Goal: Transaction & Acquisition: Purchase product/service

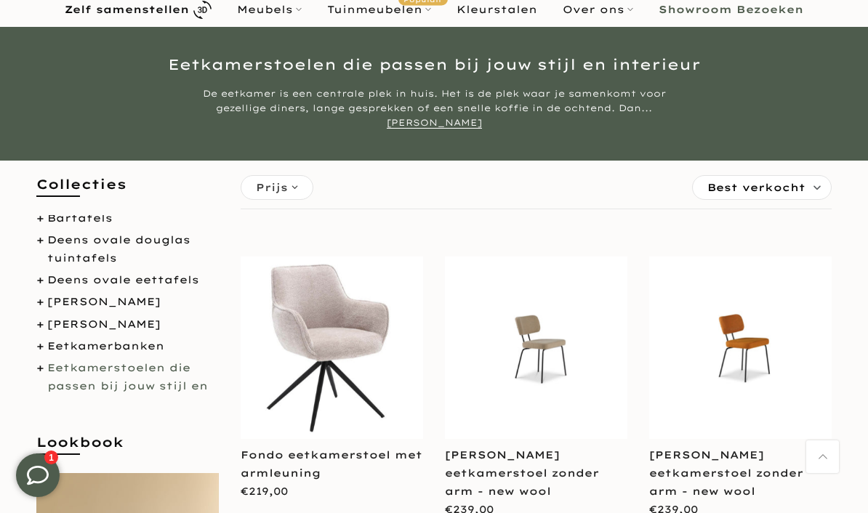
scroll to position [97, 0]
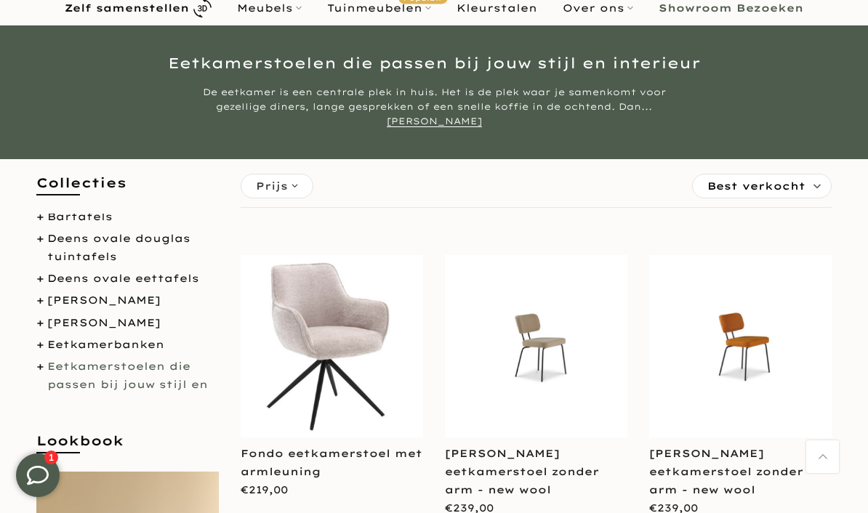
click at [163, 371] on link "Eetkamerstoelen die passen bij jouw stijl en interieur" at bounding box center [127, 384] width 161 height 49
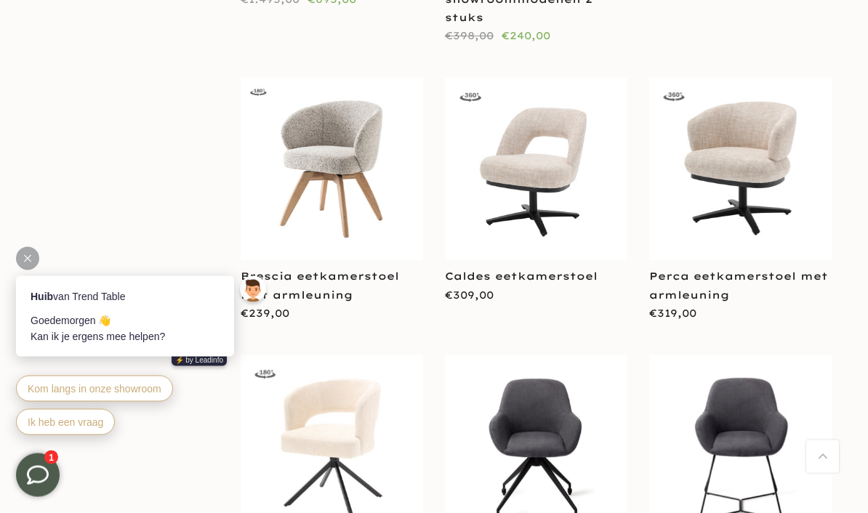
scroll to position [2308, 0]
click at [850, 311] on section "**********" at bounding box center [434, 308] width 868 height 4690
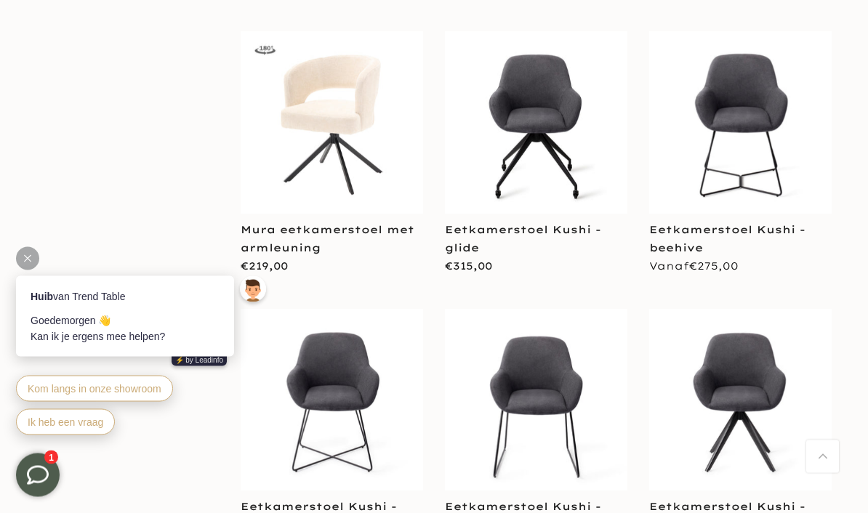
scroll to position [2671, 0]
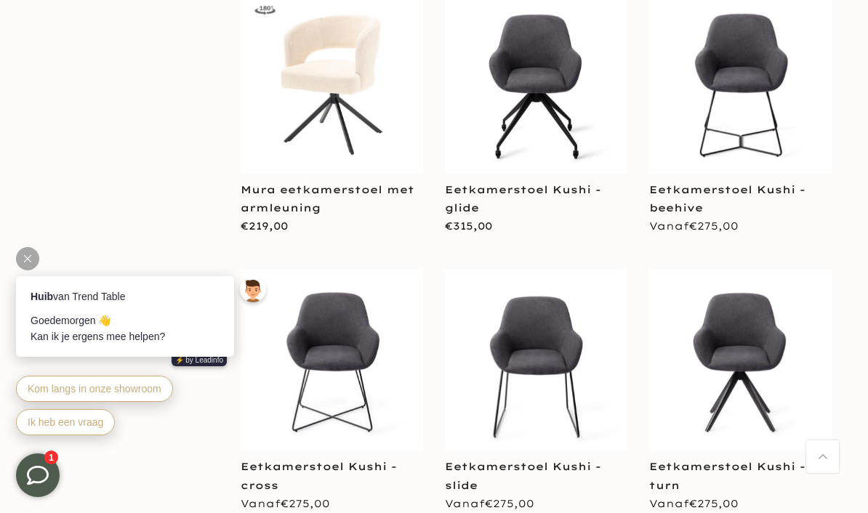
click at [36, 263] on div at bounding box center [27, 258] width 23 height 23
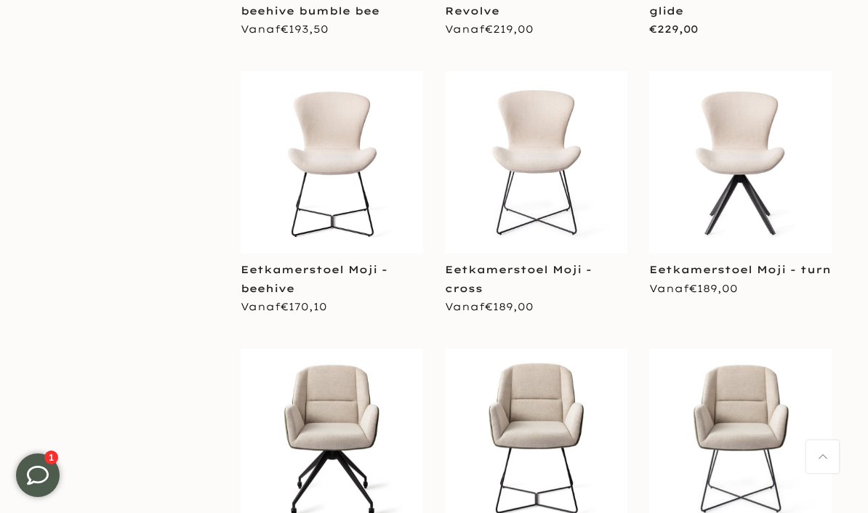
scroll to position [4857, 0]
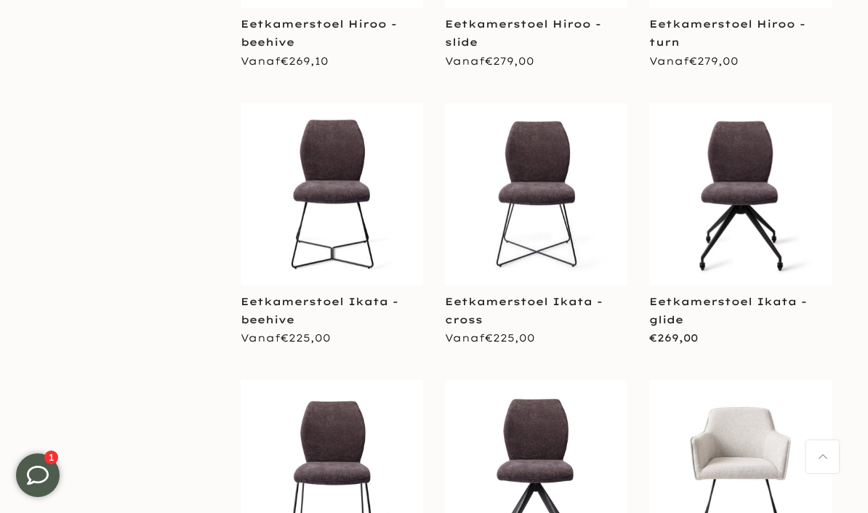
scroll to position [7019, 0]
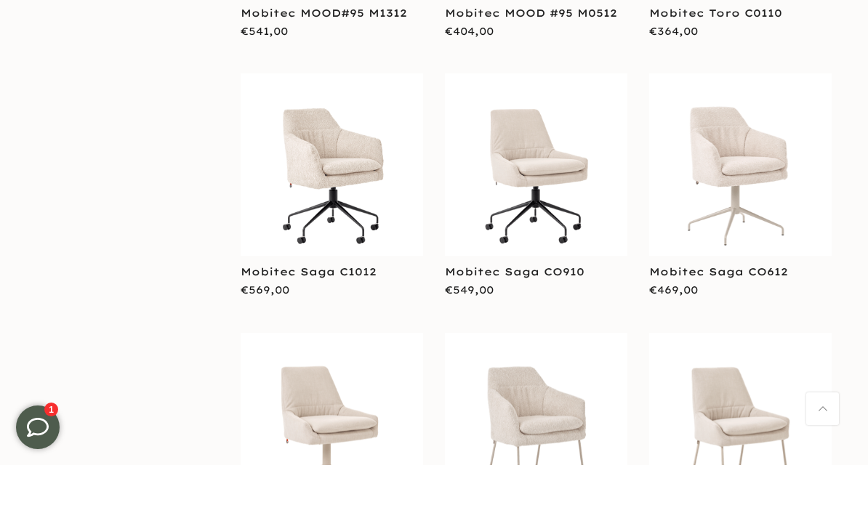
scroll to position [9263, 0]
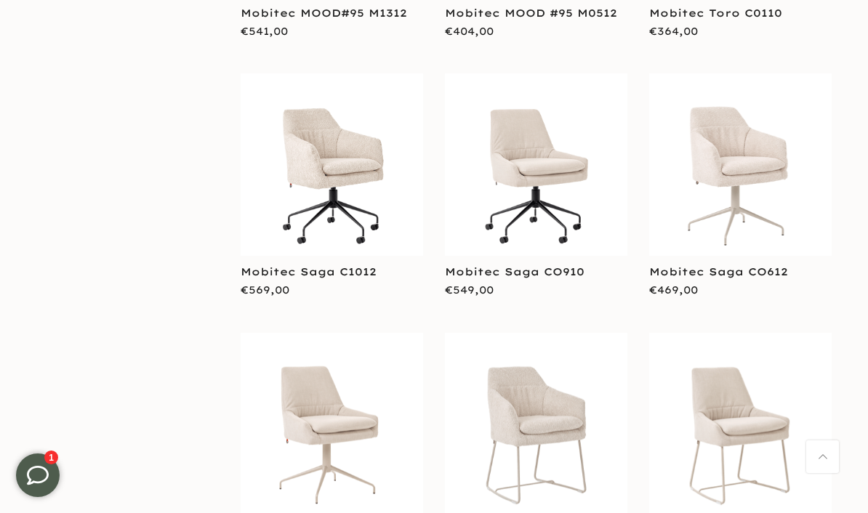
click at [722, 265] on link "Mobitec Saga CO612" at bounding box center [718, 271] width 139 height 13
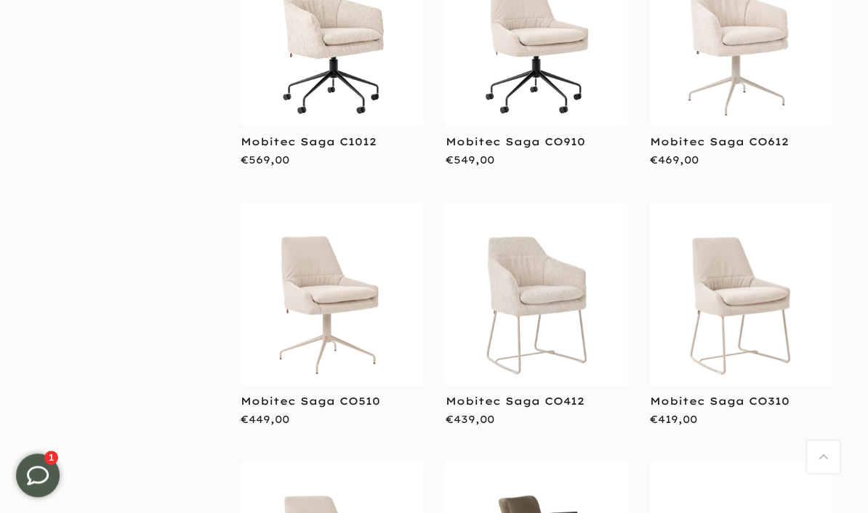
scroll to position [9393, 0]
click at [533, 395] on link "Mobitec Saga CO412" at bounding box center [514, 401] width 139 height 13
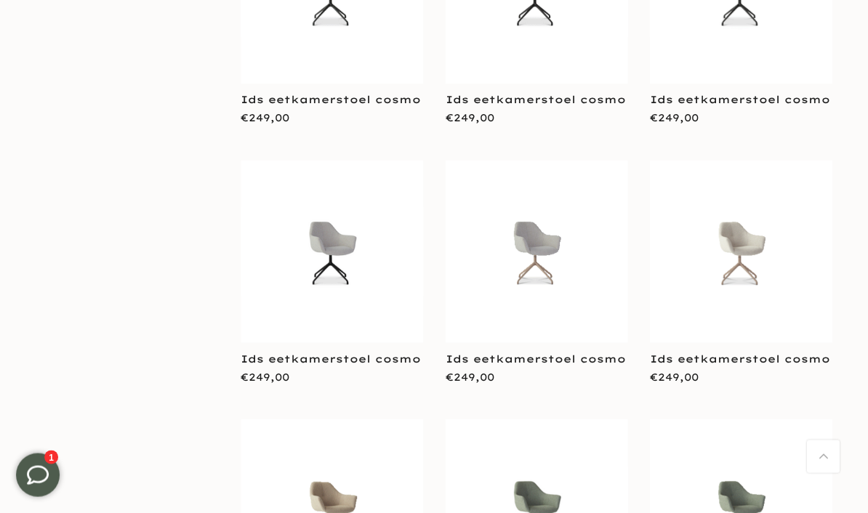
scroll to position [12431, 0]
click at [729, 352] on link "Ids eetkamerstoel cosmo" at bounding box center [739, 358] width 180 height 13
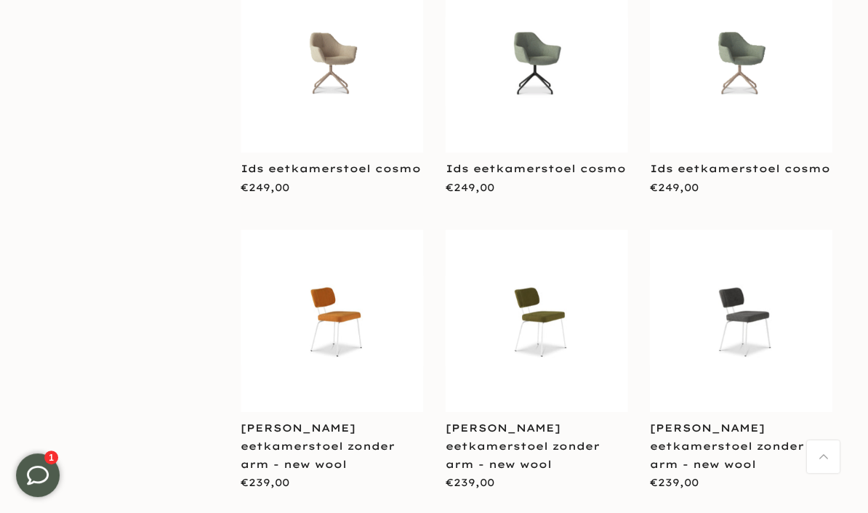
scroll to position [12900, 0]
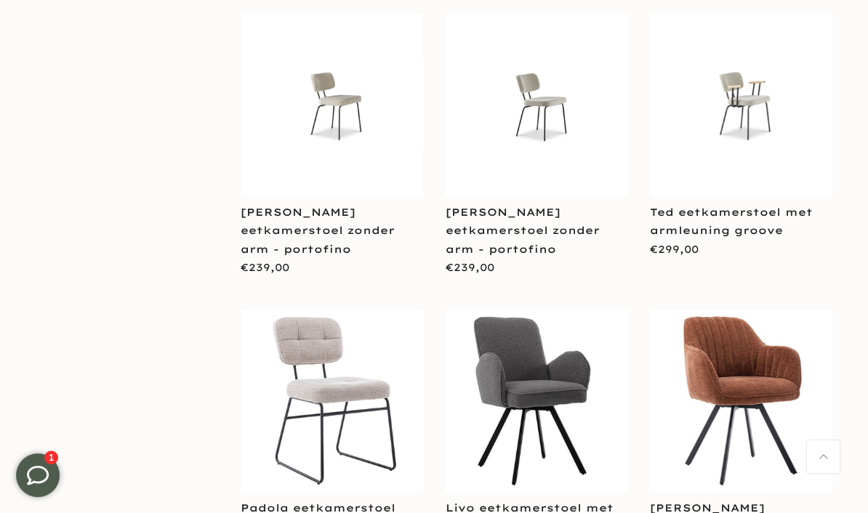
scroll to position [13697, 0]
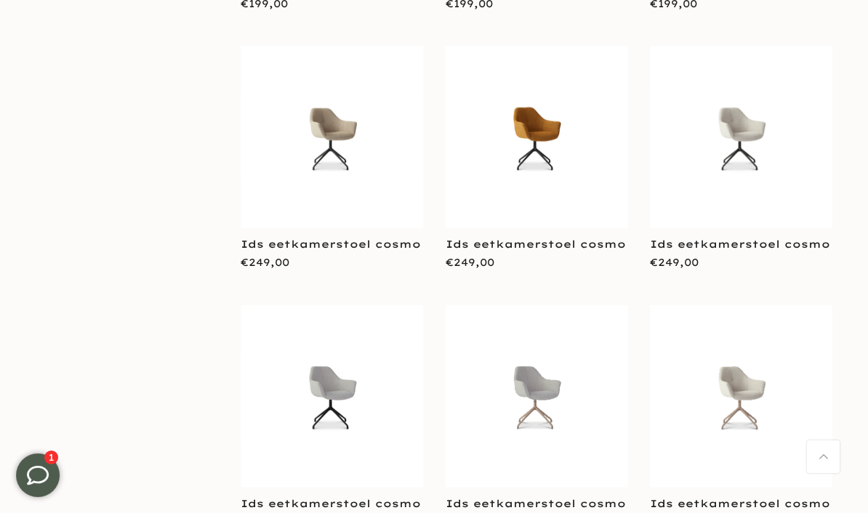
scroll to position [12193, 0]
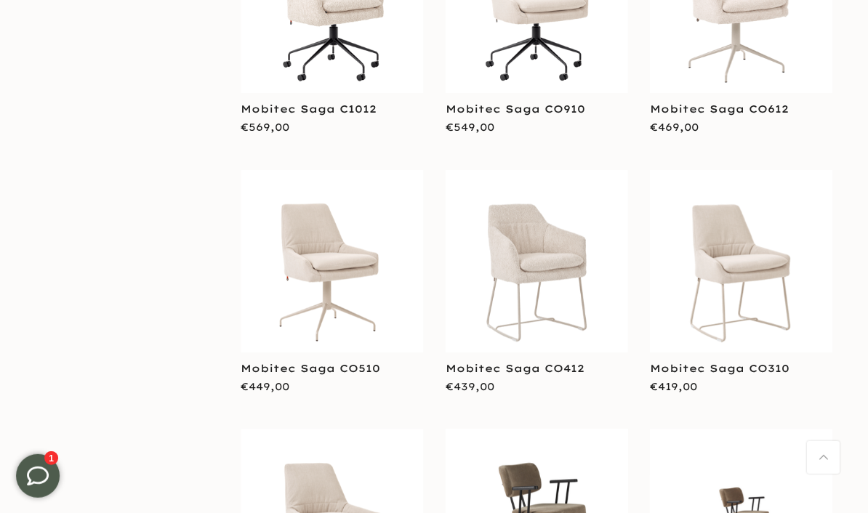
scroll to position [9419, 0]
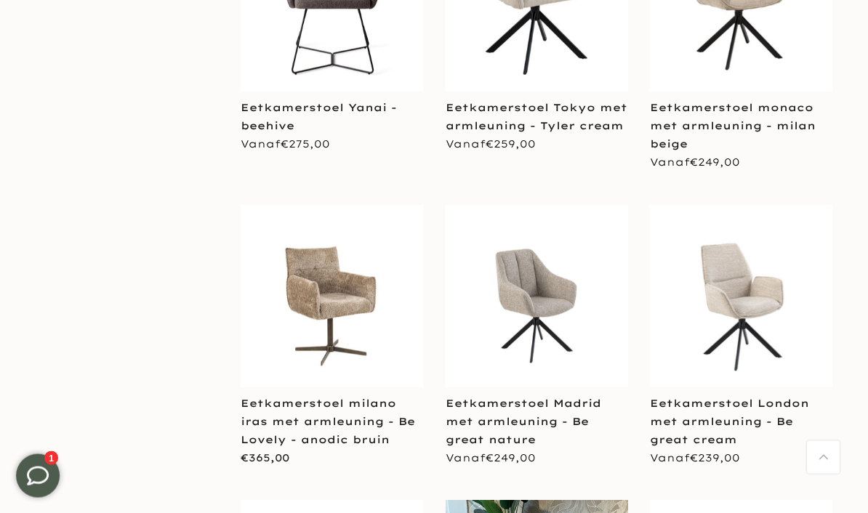
scroll to position [8298, 0]
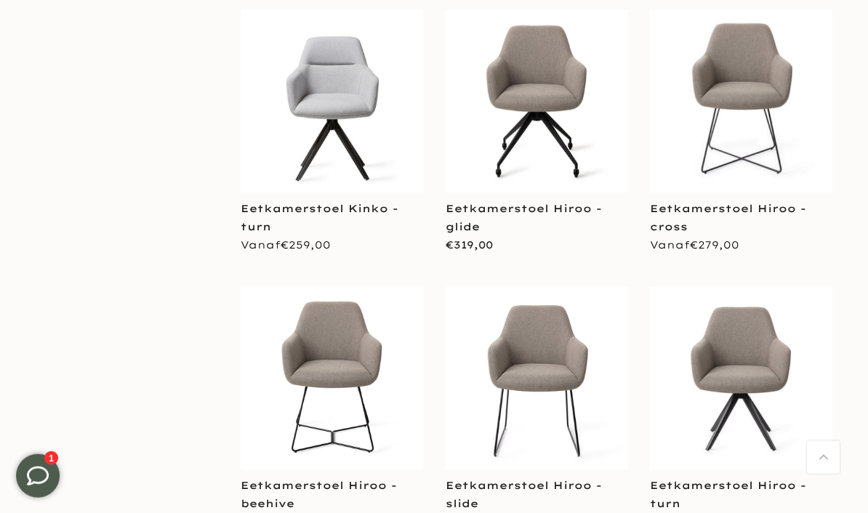
scroll to position [6509, 0]
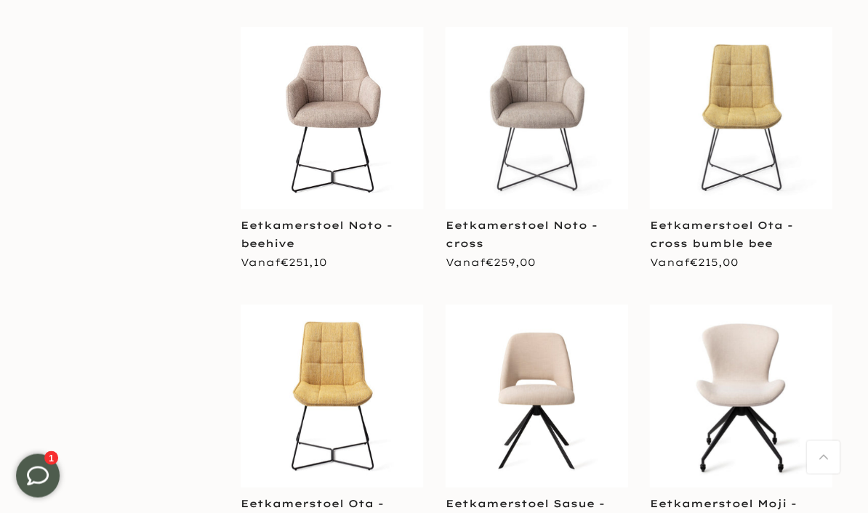
scroll to position [4244, 0]
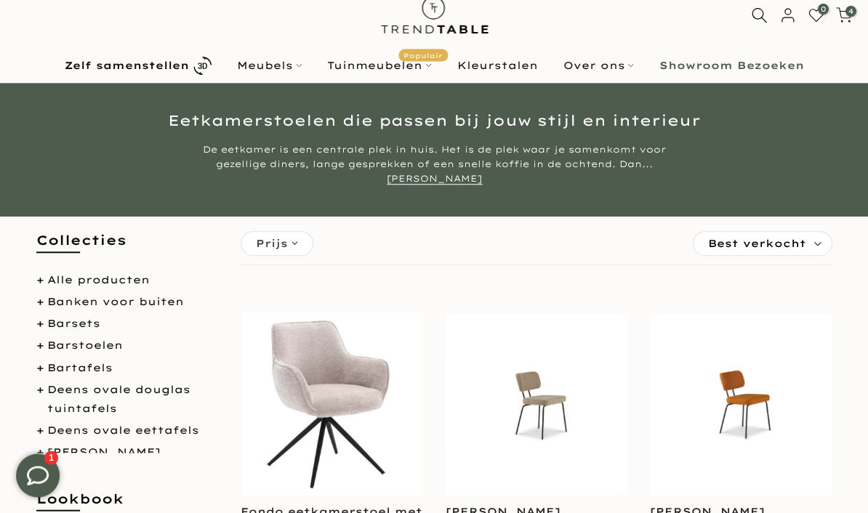
scroll to position [43, 0]
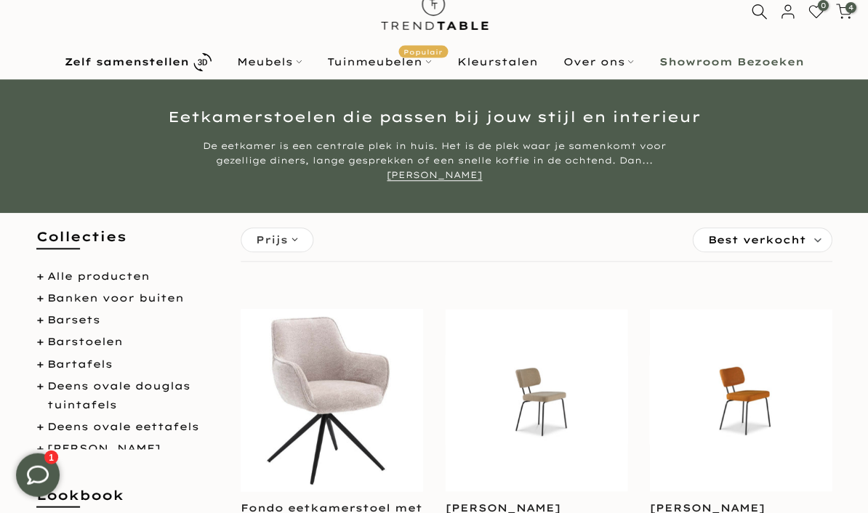
click at [817, 245] on label "Sorteren: Best verkocht" at bounding box center [762, 240] width 138 height 23
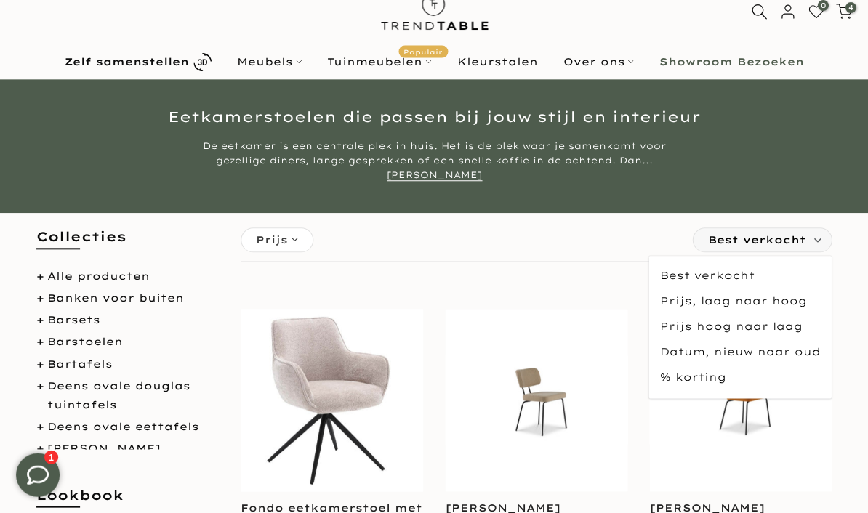
click at [793, 327] on span "Prijs hoog naar laag" at bounding box center [739, 327] width 182 height 25
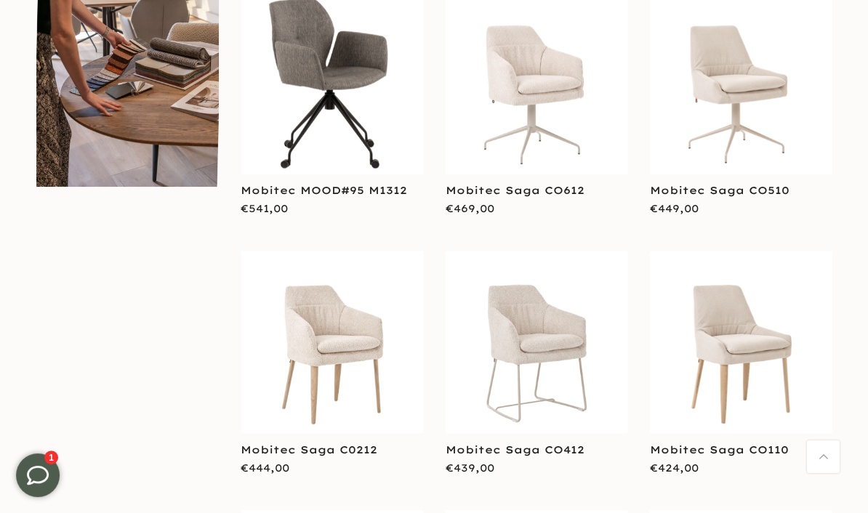
scroll to position [915, 0]
click at [323, 446] on link "Mobitec Saga C0212" at bounding box center [309, 449] width 137 height 13
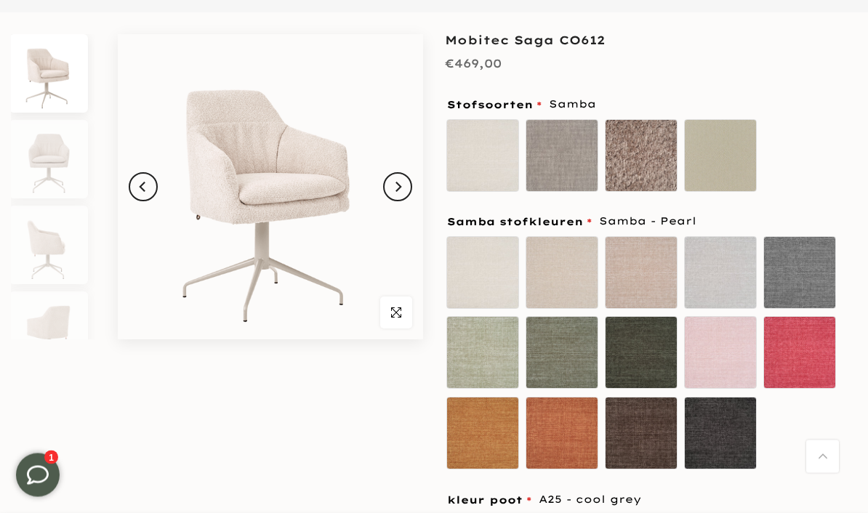
scroll to position [150, 0]
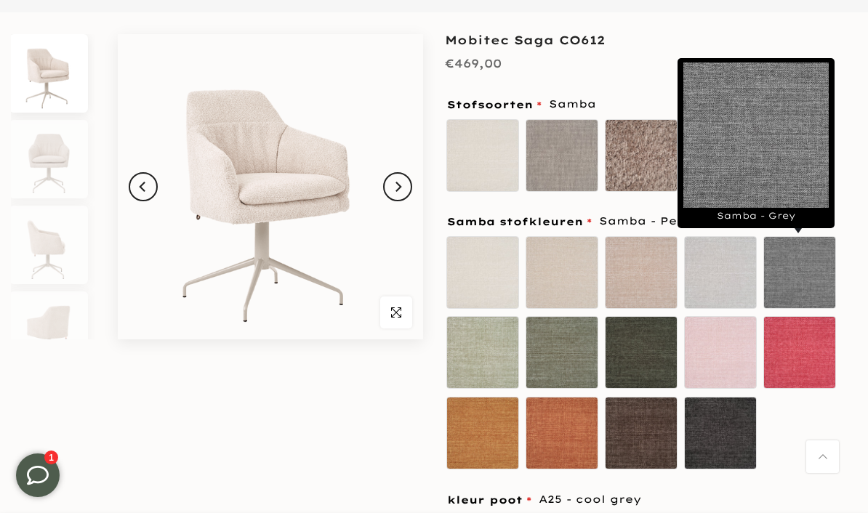
click at [792, 275] on label "Samba - Grey" at bounding box center [799, 272] width 73 height 73
click at [755, 146] on label "Hugo" at bounding box center [720, 155] width 73 height 73
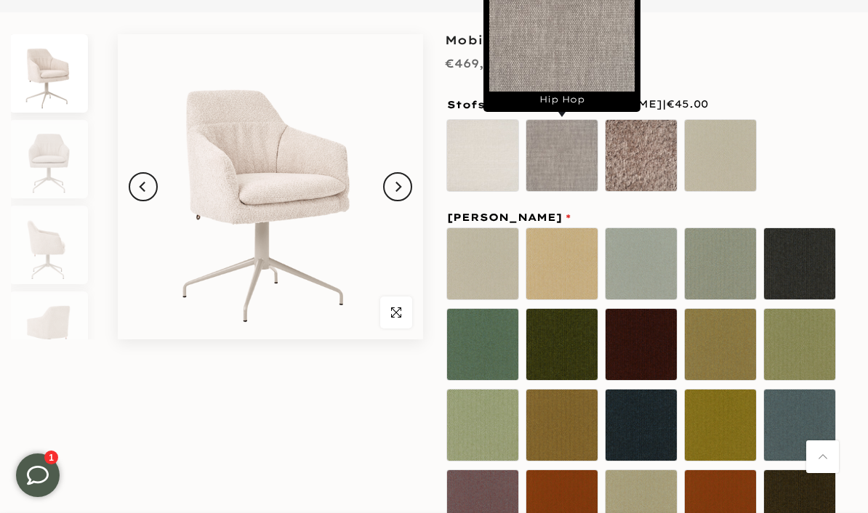
click at [558, 157] on label "Hip Hop" at bounding box center [562, 155] width 73 height 73
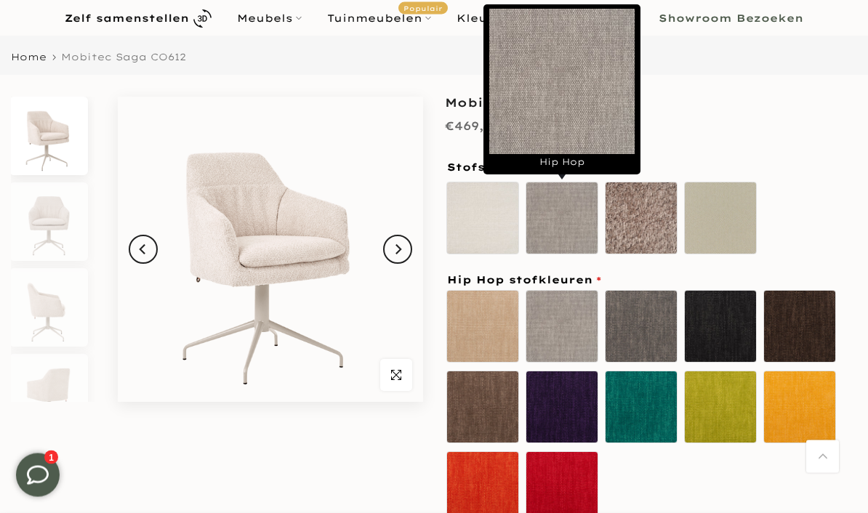
scroll to position [87, 0]
click at [574, 225] on label "Hip Hop" at bounding box center [562, 218] width 73 height 73
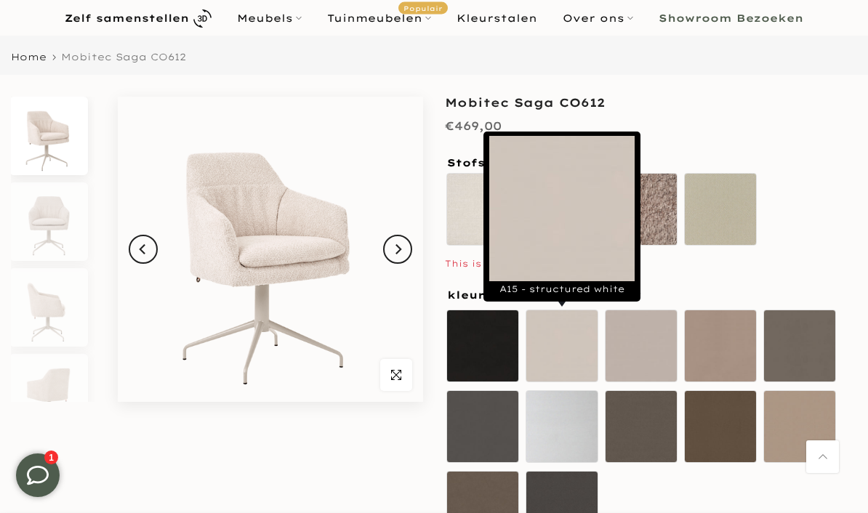
click at [568, 351] on label "A15 - structured white" at bounding box center [562, 346] width 73 height 73
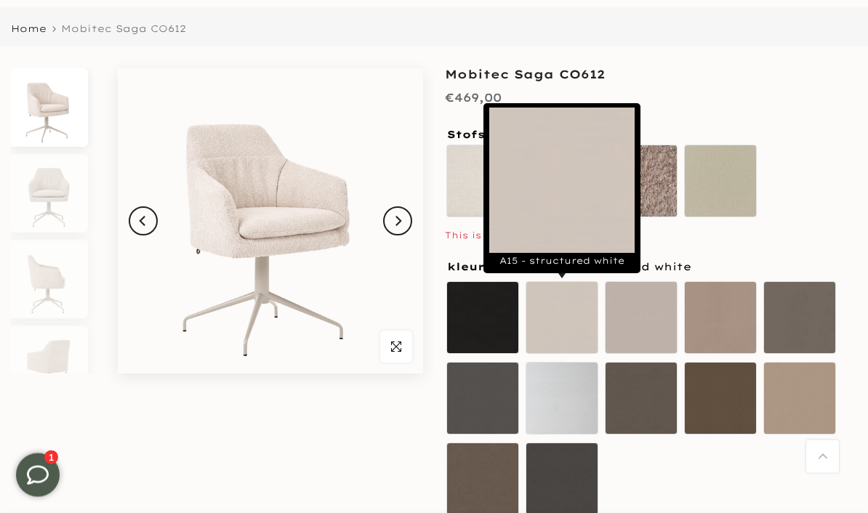
scroll to position [116, 0]
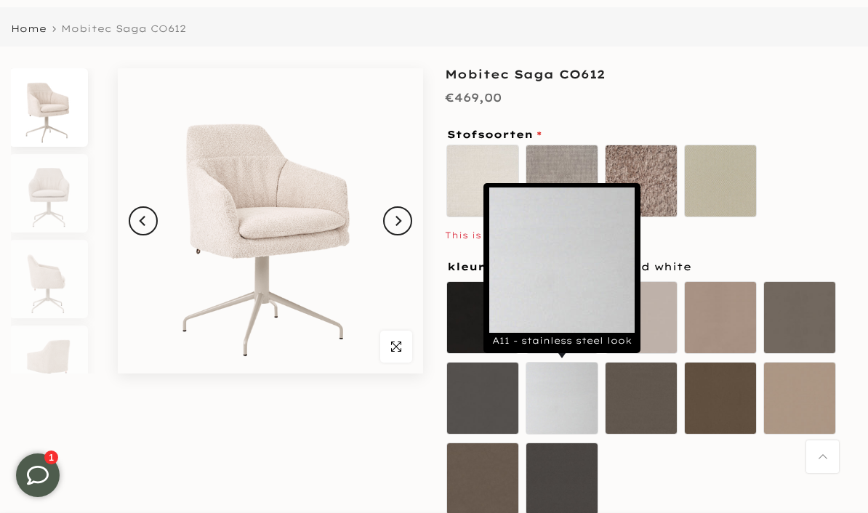
click at [567, 399] on label "A11 - stainless steel look" at bounding box center [562, 398] width 73 height 73
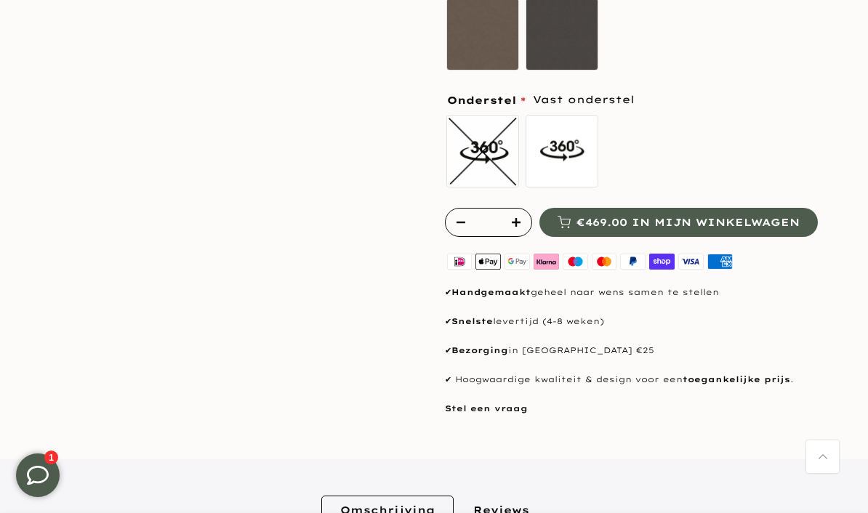
scroll to position [568, 0]
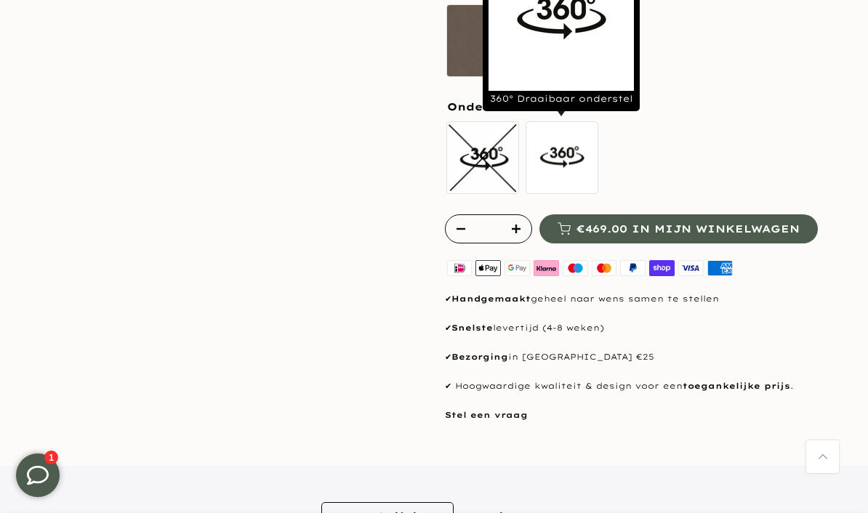
click at [568, 156] on label "360° Draaibaar onderstel" at bounding box center [562, 157] width 73 height 73
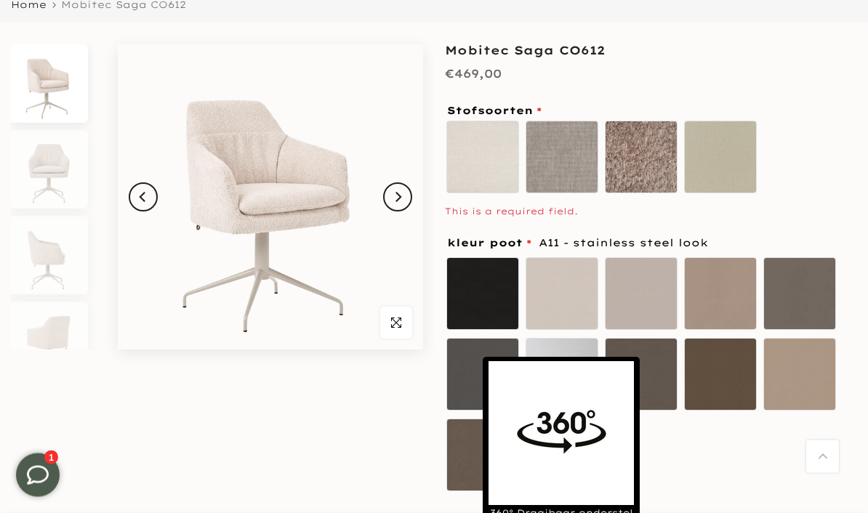
scroll to position [140, 0]
click at [490, 161] on label "Samba" at bounding box center [482, 157] width 73 height 73
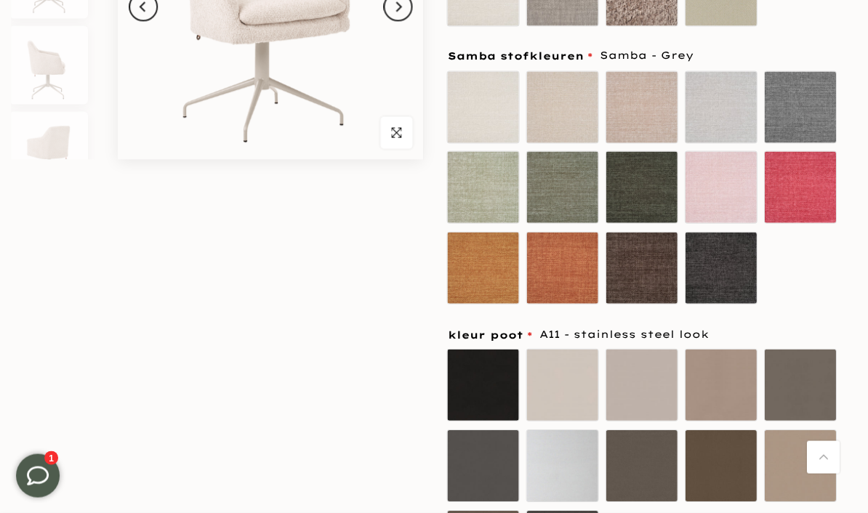
scroll to position [321, 0]
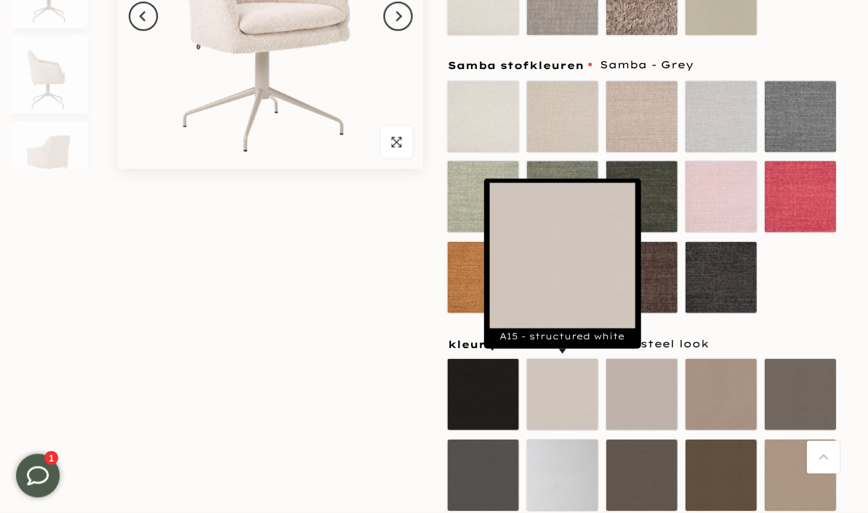
click at [560, 390] on label "A15 - structured white" at bounding box center [562, 394] width 73 height 73
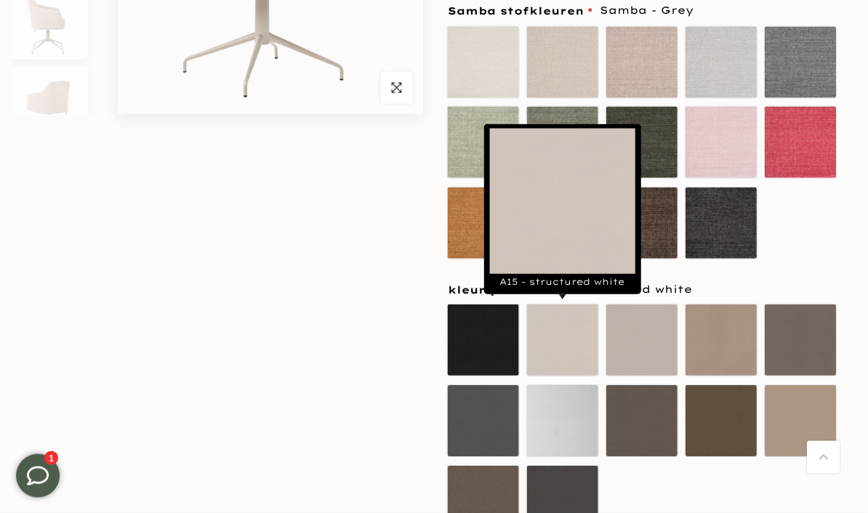
scroll to position [358, 0]
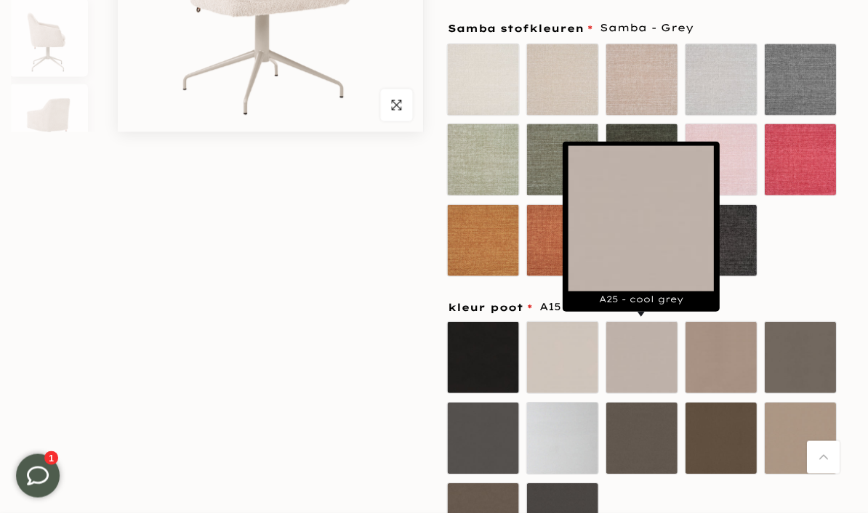
click at [648, 363] on label "A25 - cool grey" at bounding box center [641, 357] width 73 height 73
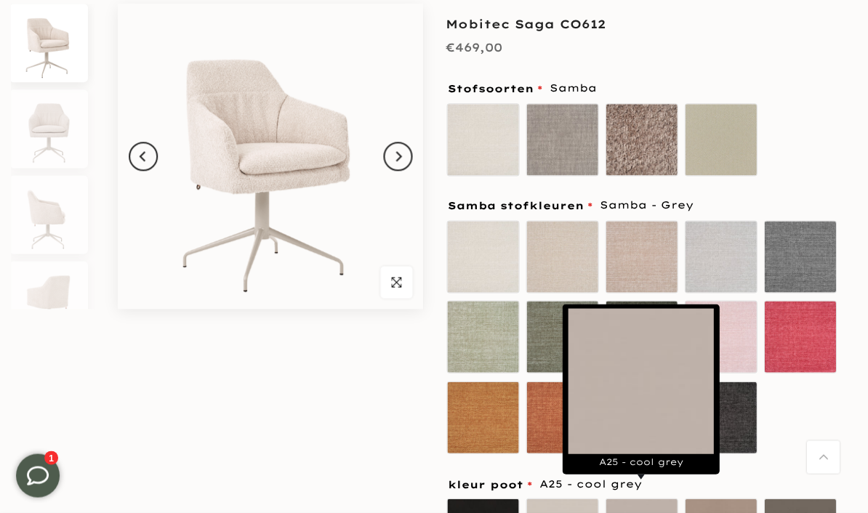
scroll to position [157, 0]
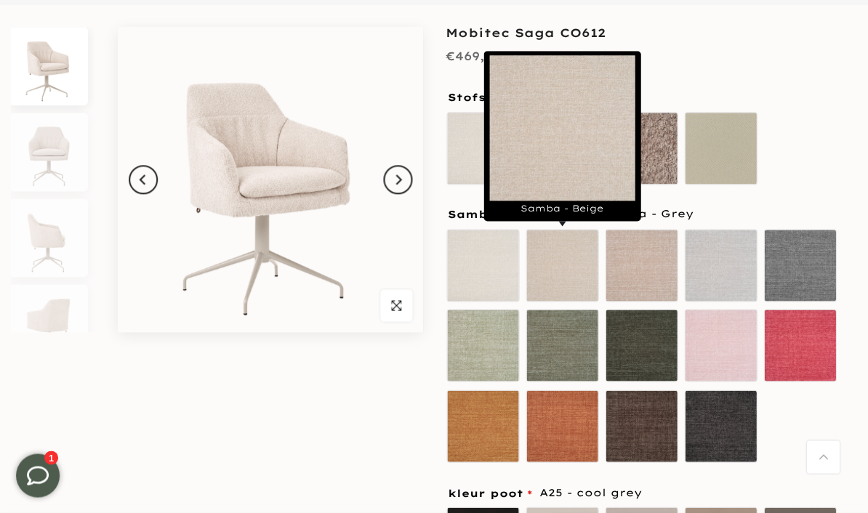
click at [565, 257] on label "Samba - Beige" at bounding box center [562, 265] width 73 height 73
click at [581, 144] on label "Hip Hop" at bounding box center [562, 148] width 73 height 73
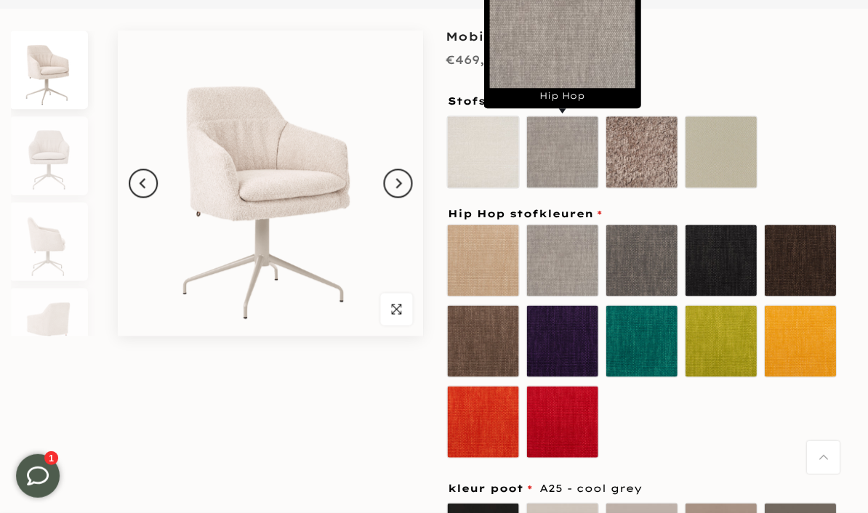
scroll to position [148, 0]
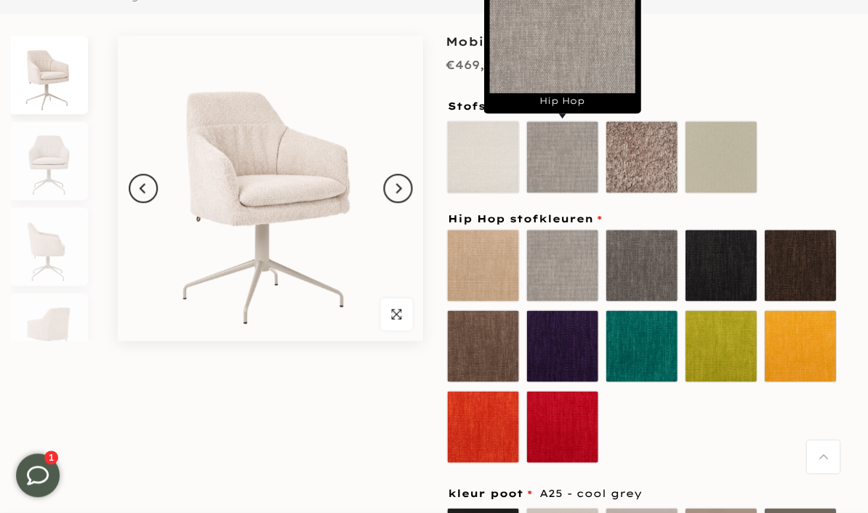
click at [404, 189] on button "Next" at bounding box center [397, 188] width 29 height 29
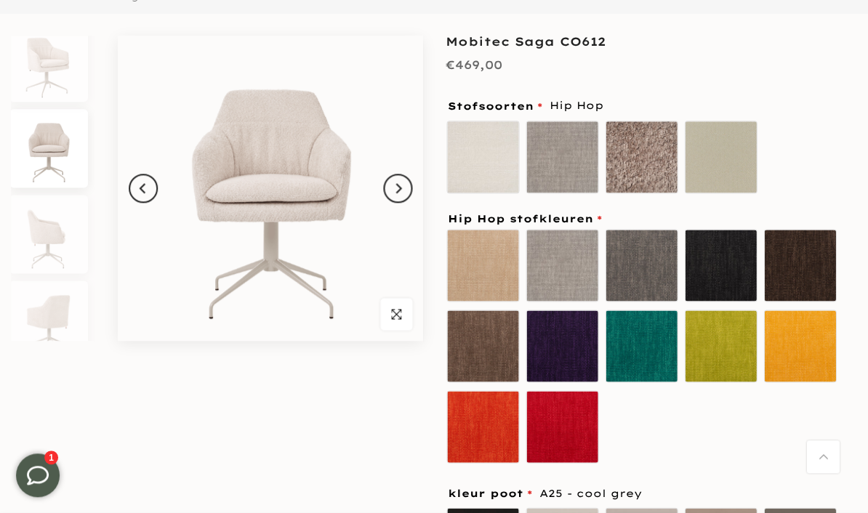
scroll to position [13, 0]
click at [400, 189] on icon "Next" at bounding box center [398, 188] width 6 height 10
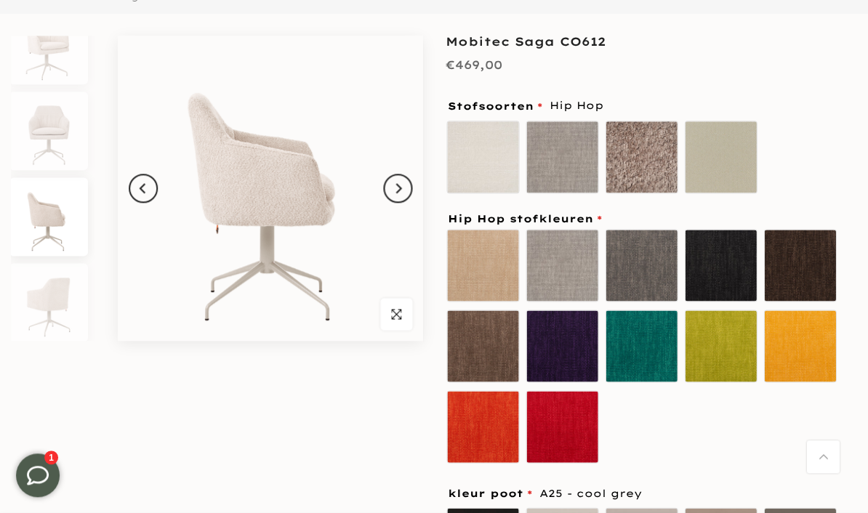
scroll to position [31, 0]
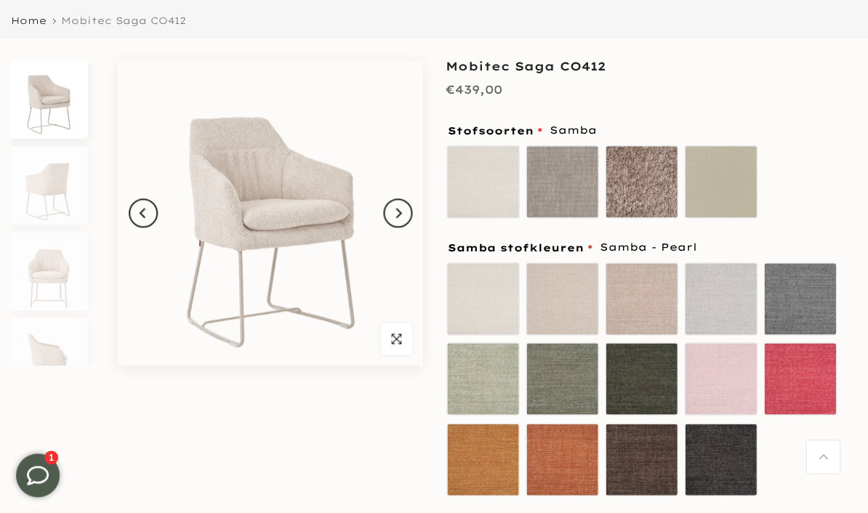
scroll to position [124, 0]
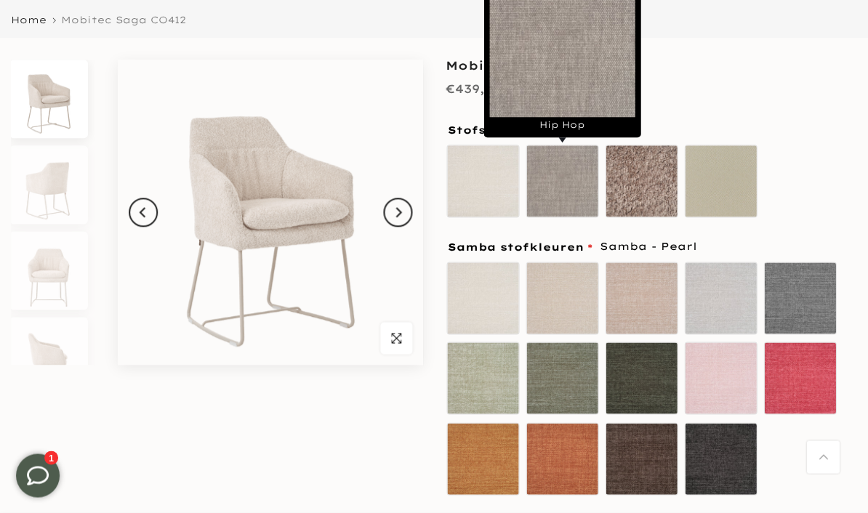
click at [562, 180] on label "Hip Hop" at bounding box center [562, 181] width 73 height 73
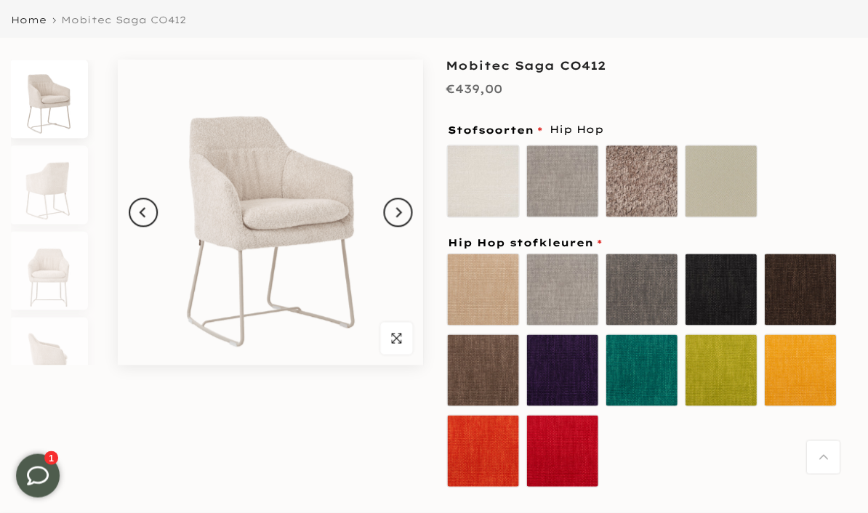
click at [480, 295] on label "Hip Hop - Beige" at bounding box center [482, 289] width 73 height 73
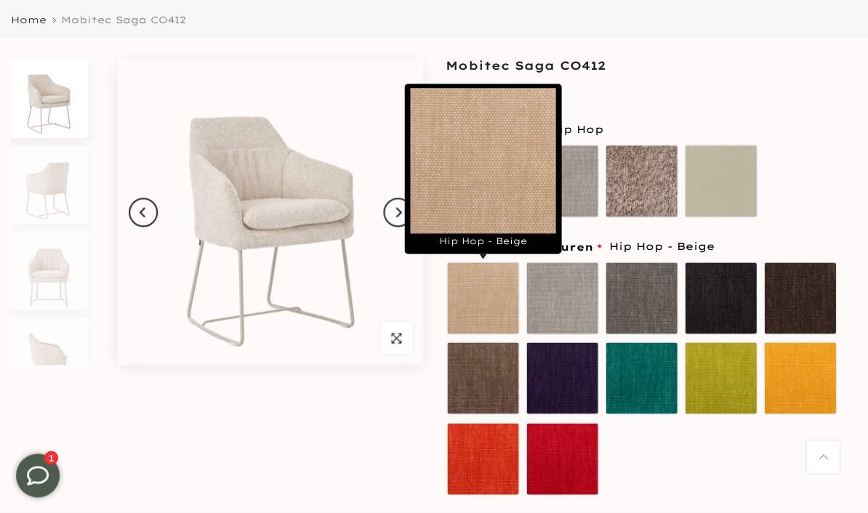
click at [805, 160] on div "Samba Hip Hop Bouclé Hugo" at bounding box center [651, 183] width 412 height 81
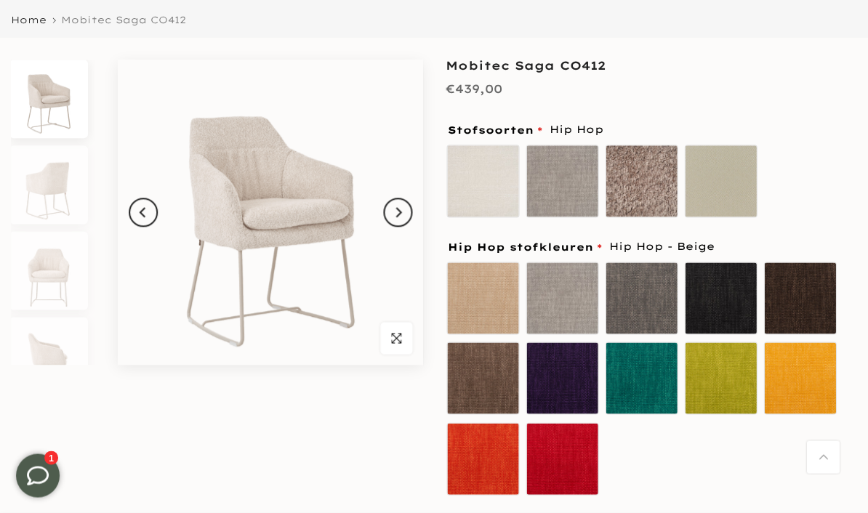
click at [731, 182] on label "[PERSON_NAME]" at bounding box center [720, 181] width 73 height 73
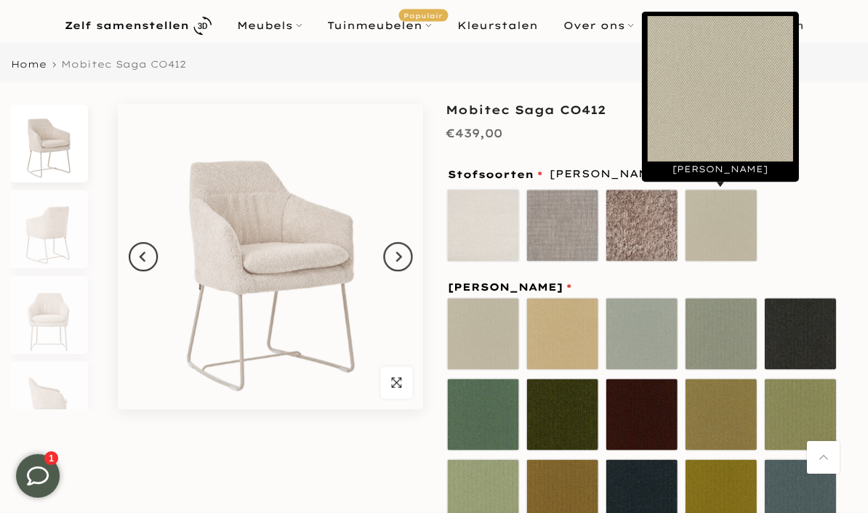
scroll to position [80, 0]
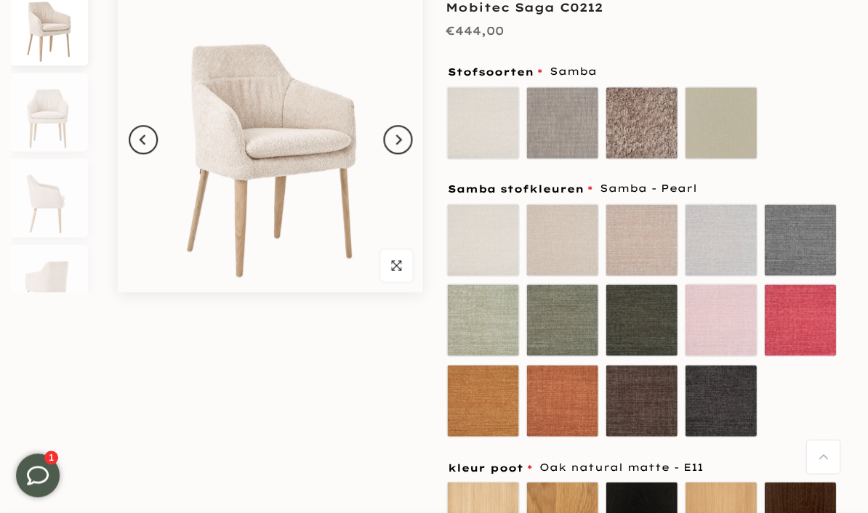
scroll to position [227, 0]
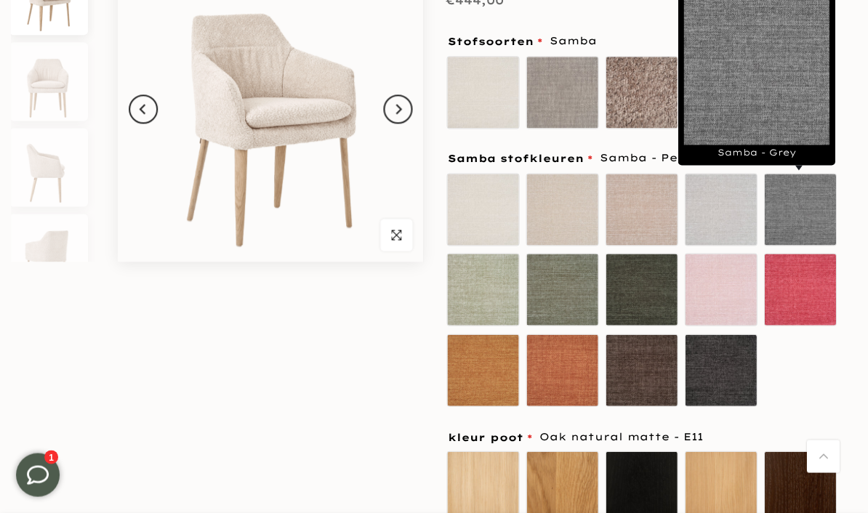
click at [795, 201] on label "Samba - Grey" at bounding box center [799, 210] width 73 height 73
click at [834, 371] on div "Samba - Pearl Samba - Beige Samba - Taupe Samba - Steel Samba - Grey" at bounding box center [651, 292] width 412 height 241
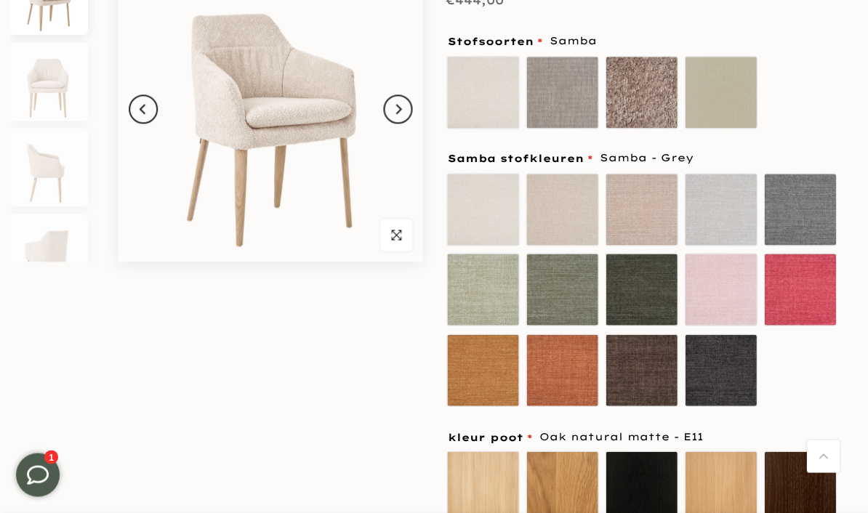
click at [568, 87] on label "Hip Hop" at bounding box center [562, 93] width 73 height 73
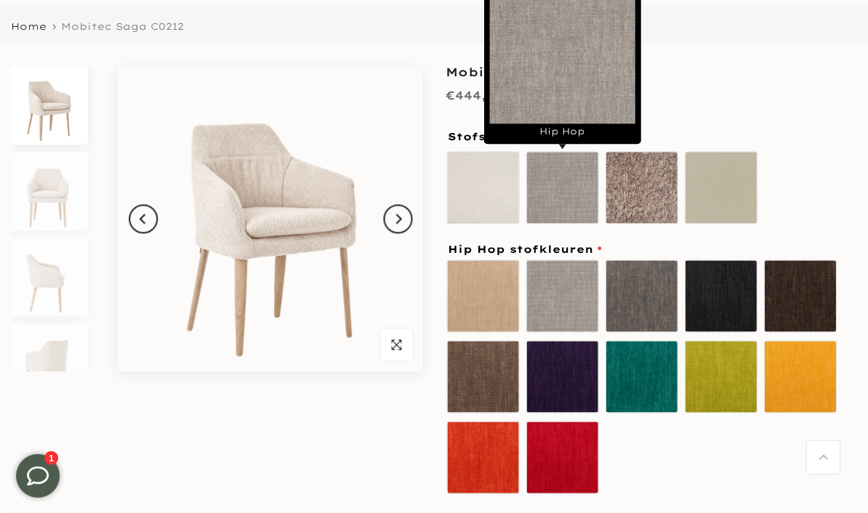
scroll to position [118, 0]
click at [728, 191] on label "[PERSON_NAME]" at bounding box center [720, 187] width 73 height 73
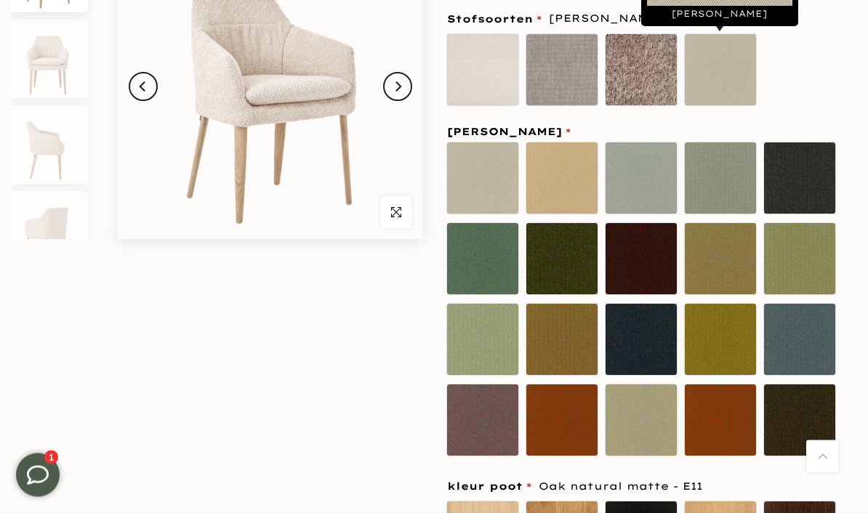
scroll to position [250, 0]
click at [645, 419] on label "[PERSON_NAME]" at bounding box center [641, 420] width 73 height 73
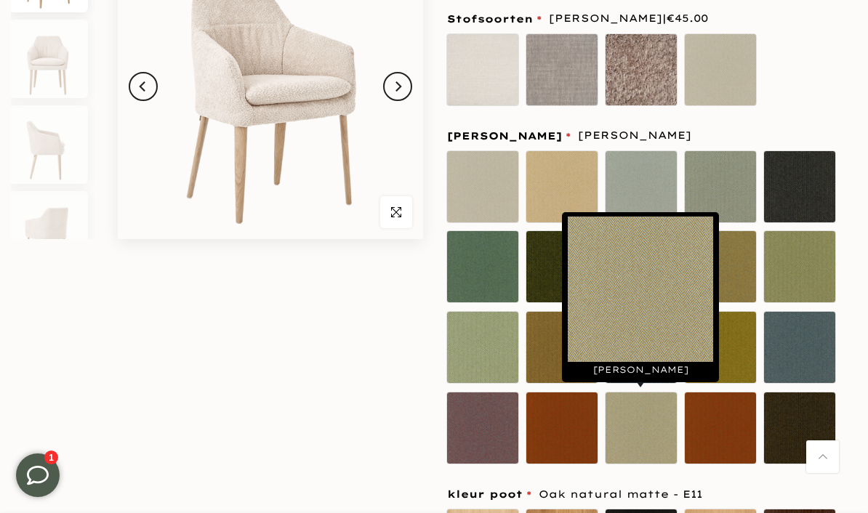
click at [485, 180] on label "[PERSON_NAME]" at bounding box center [482, 186] width 73 height 73
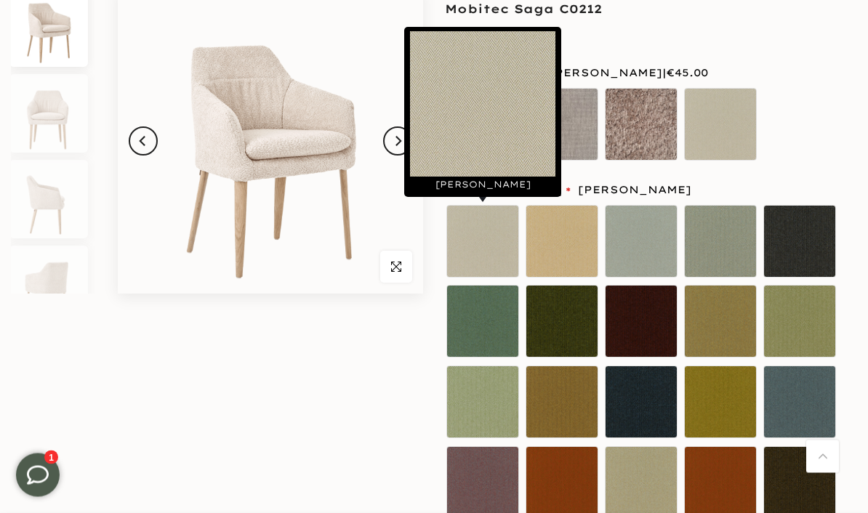
scroll to position [184, 0]
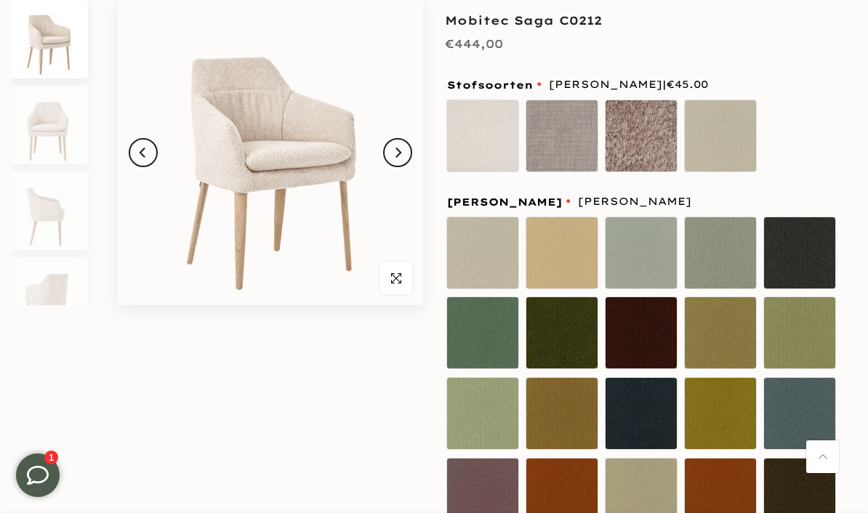
click at [573, 249] on label "[PERSON_NAME]" at bounding box center [562, 253] width 73 height 73
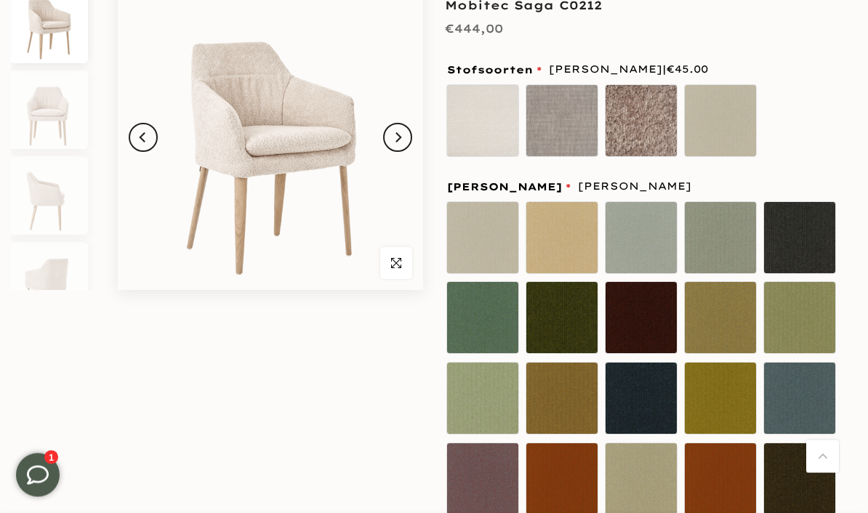
scroll to position [199, 0]
click at [804, 238] on label "[PERSON_NAME]" at bounding box center [799, 237] width 73 height 73
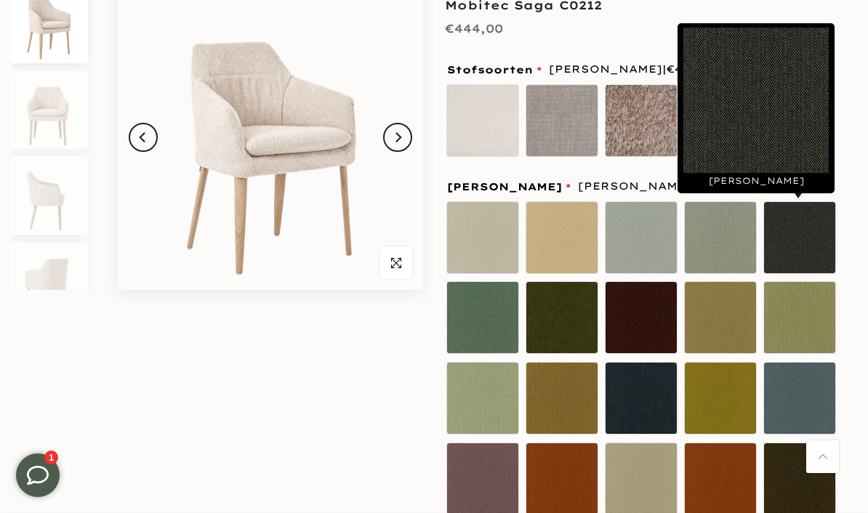
click at [567, 324] on label "[PERSON_NAME]" at bounding box center [562, 317] width 73 height 73
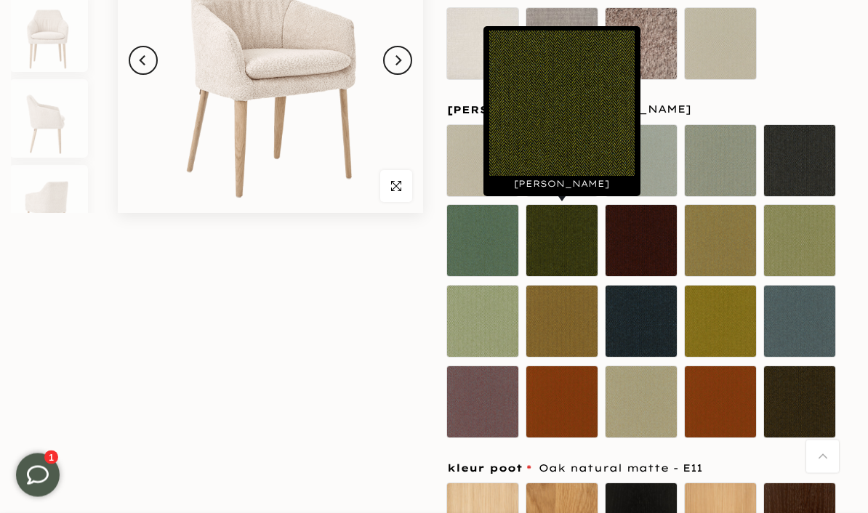
scroll to position [276, 0]
click at [645, 395] on label "[PERSON_NAME]" at bounding box center [641, 402] width 73 height 73
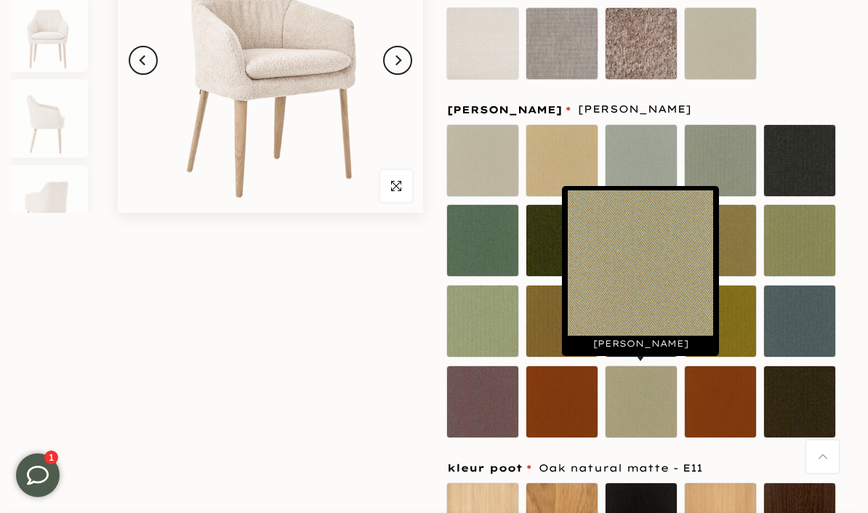
click at [856, 276] on div "[PERSON_NAME] [PERSON_NAME] - Blue Hugo - Azur [PERSON_NAME]" at bounding box center [651, 284] width 412 height 322
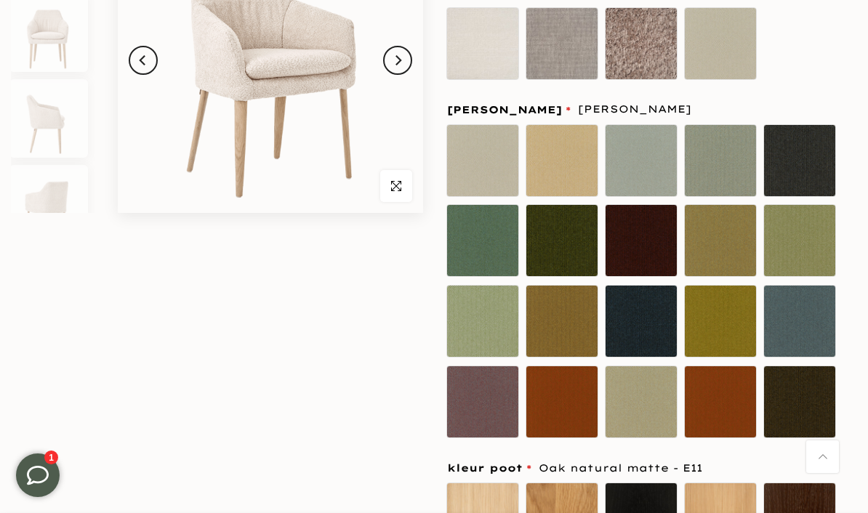
click at [795, 325] on label "[PERSON_NAME]" at bounding box center [799, 321] width 73 height 73
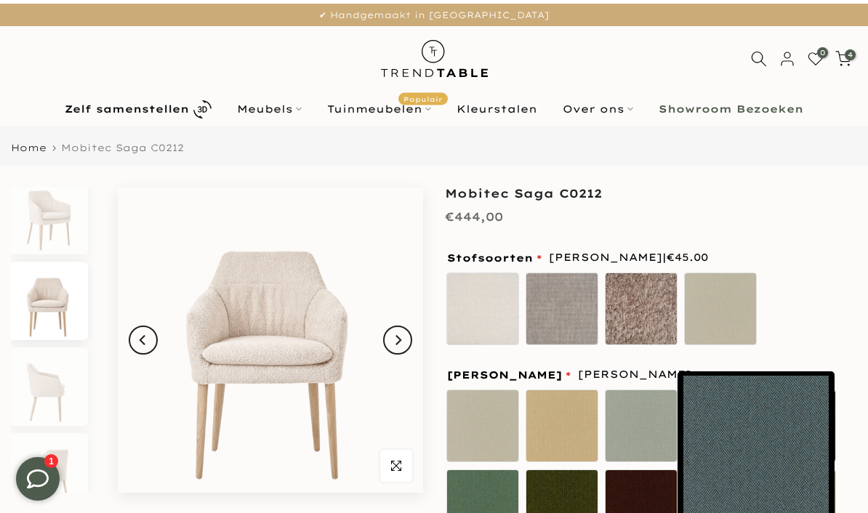
scroll to position [13, 0]
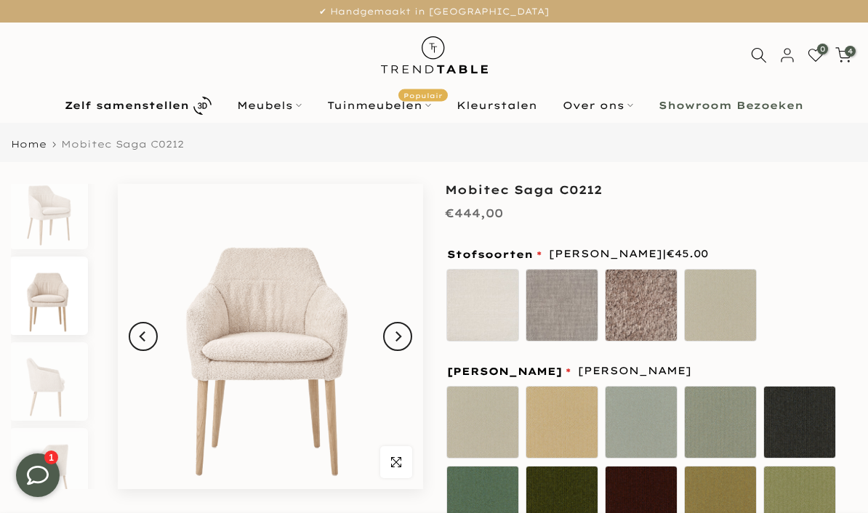
click at [186, 103] on b "Zelf samenstellen" at bounding box center [127, 105] width 124 height 10
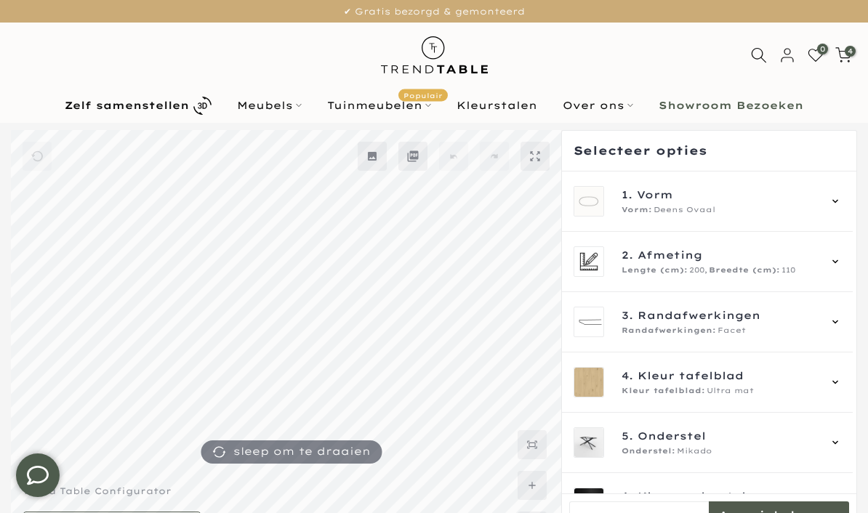
click at [829, 184] on div "1. Vorm Vorm: Deens Ovaal" at bounding box center [707, 202] width 291 height 60
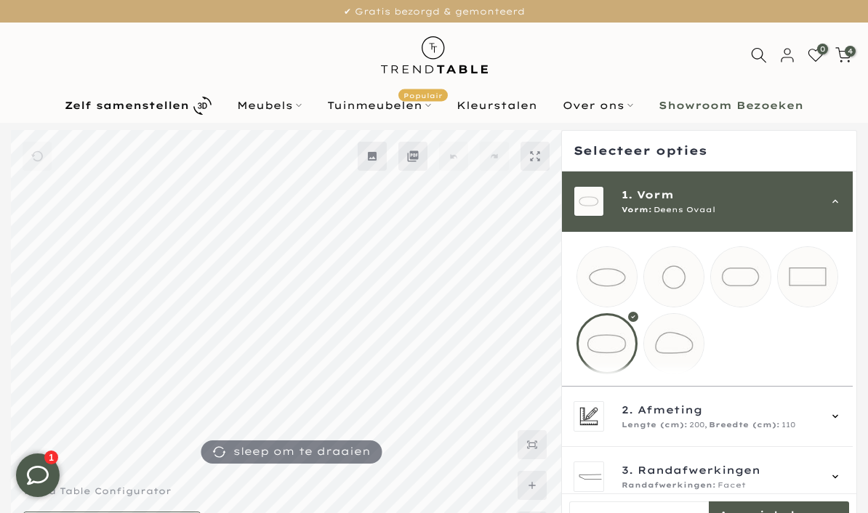
click at [580, 196] on img at bounding box center [588, 201] width 29 height 29
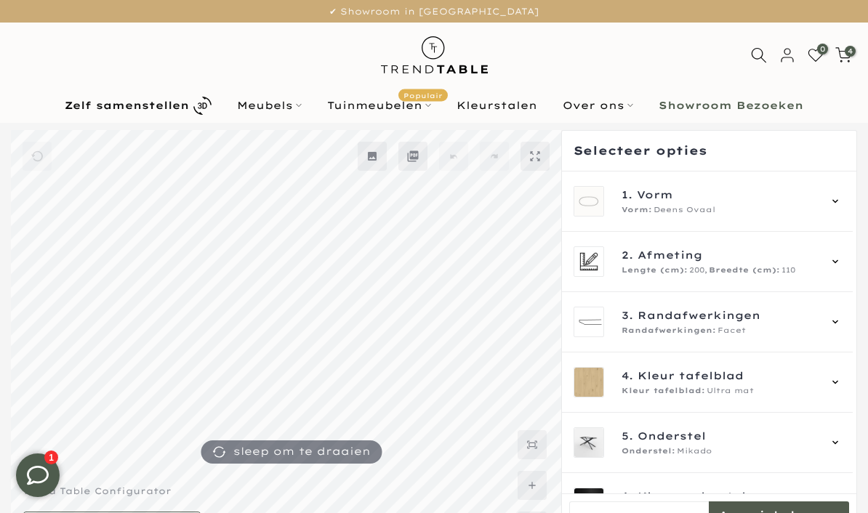
click at [651, 188] on span "Vorm" at bounding box center [655, 195] width 36 height 16
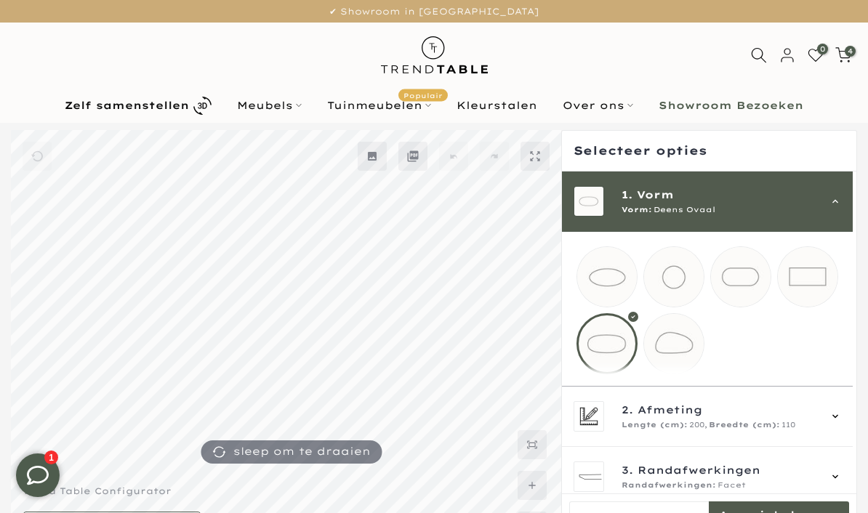
click at [808, 275] on mmq-loader at bounding box center [808, 277] width 60 height 60
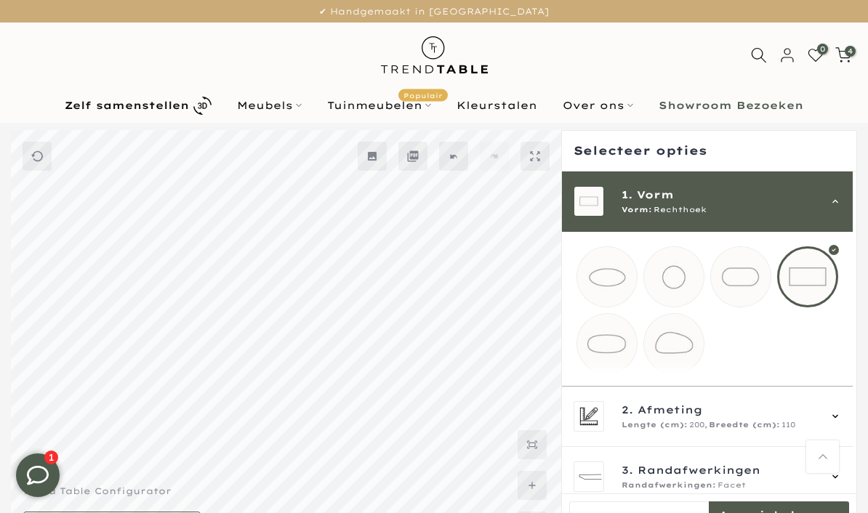
scroll to position [99, 0]
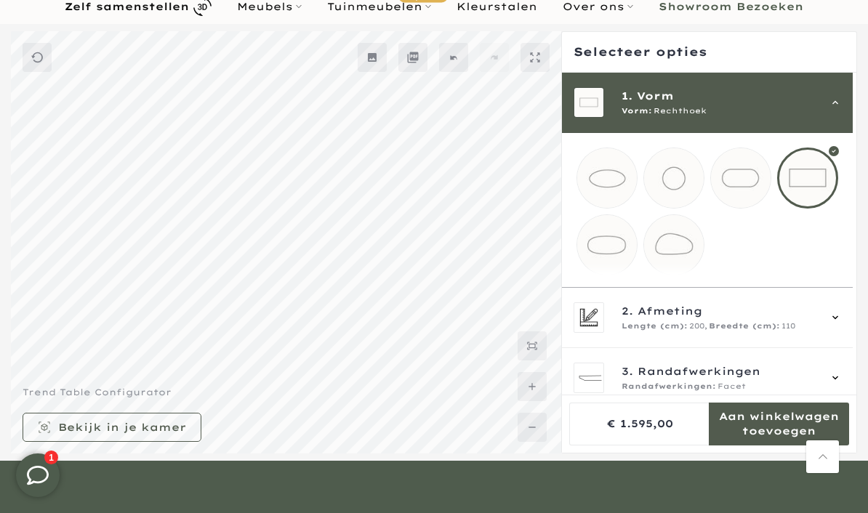
click at [645, 332] on span "Lengte (cm):" at bounding box center [654, 327] width 66 height 12
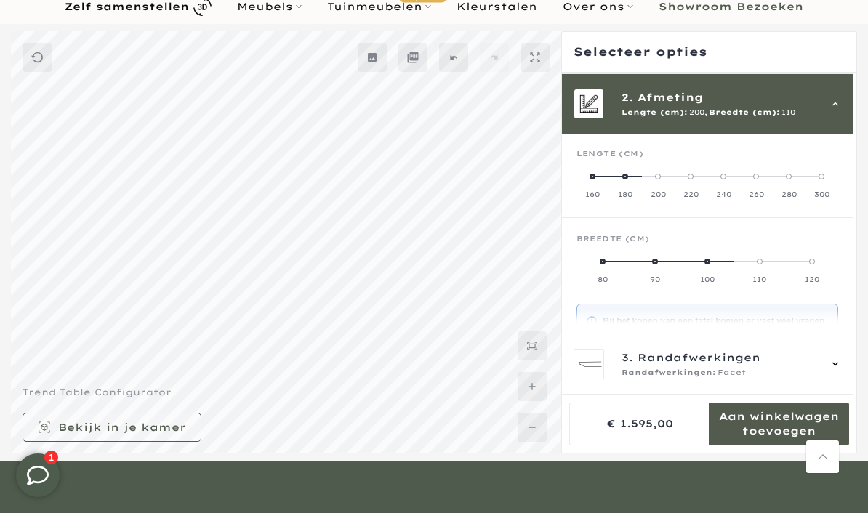
scroll to position [60, 0]
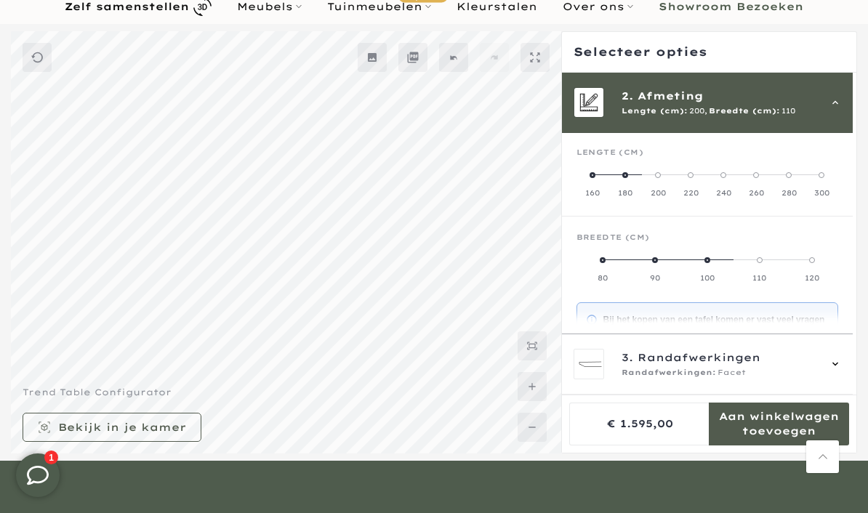
click at [620, 173] on label "180" at bounding box center [625, 183] width 33 height 29
click at [790, 262] on label "100" at bounding box center [794, 268] width 87 height 29
click at [703, 269] on label "90" at bounding box center [707, 268] width 87 height 29
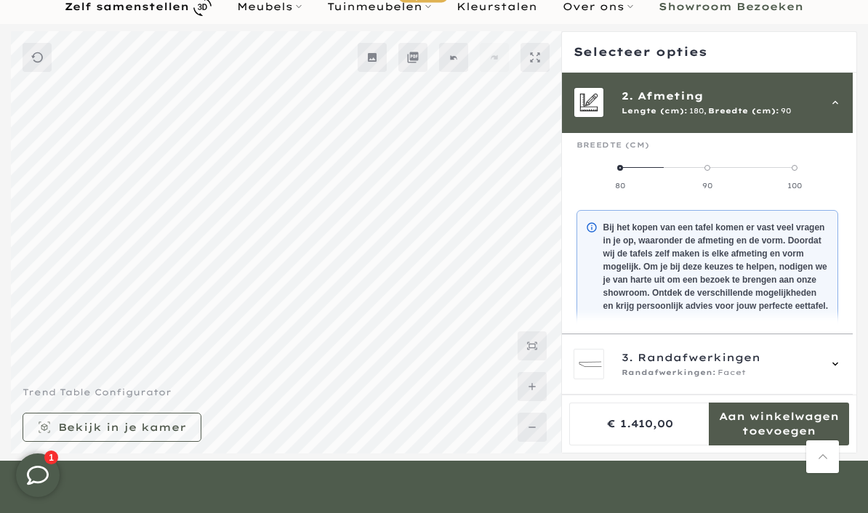
scroll to position [157, 0]
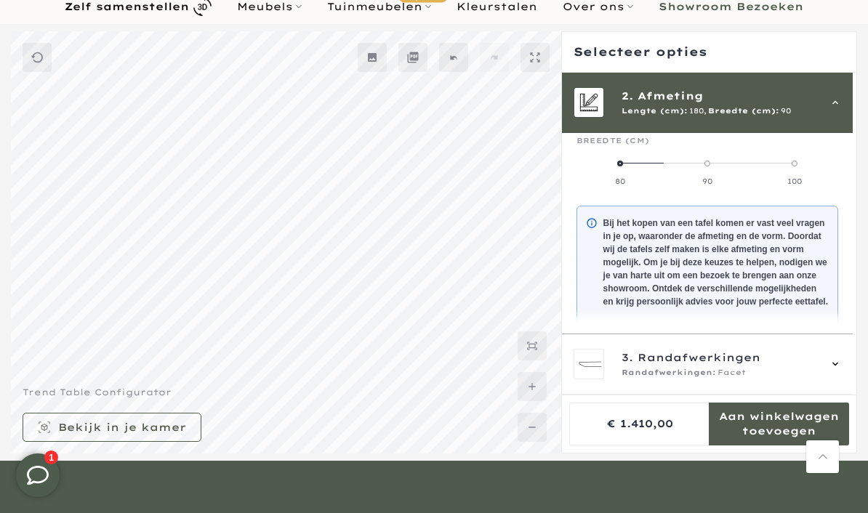
click at [831, 379] on div "3. Randafwerkingen Randafwerkingen: Facet" at bounding box center [706, 364] width 267 height 31
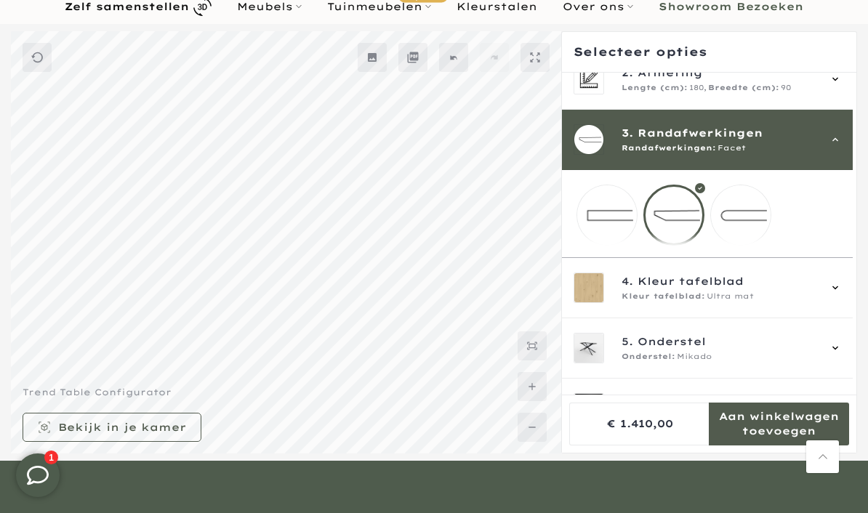
scroll to position [82, 0]
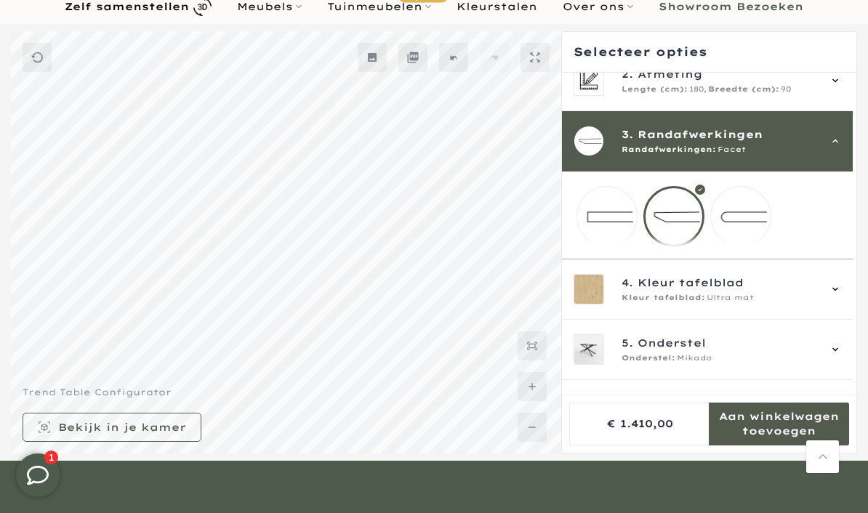
click at [744, 215] on mmq-loader at bounding box center [741, 217] width 60 height 60
click at [865, 417] on div at bounding box center [434, 242] width 868 height 422
click at [841, 416] on icon at bounding box center [835, 410] width 12 height 12
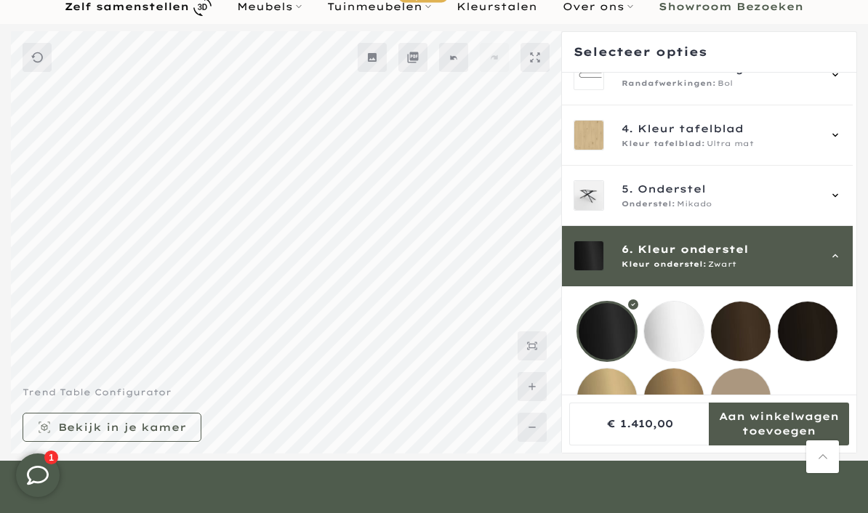
scroll to position [150, 0]
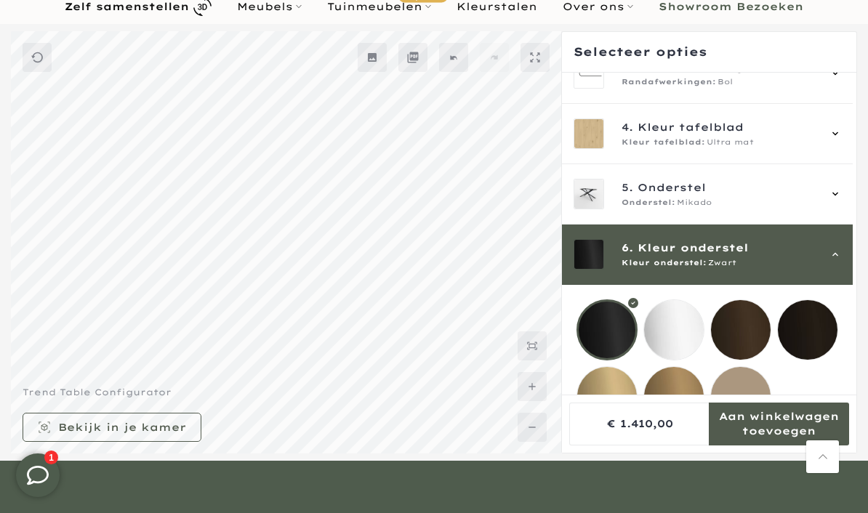
click at [607, 400] on mmq-loader at bounding box center [607, 397] width 60 height 60
click at [743, 396] on mmq-loader at bounding box center [741, 397] width 60 height 60
click at [614, 395] on mmq-loader at bounding box center [607, 397] width 60 height 60
click at [748, 399] on mmq-loader at bounding box center [741, 397] width 60 height 60
click at [841, 190] on icon at bounding box center [835, 194] width 12 height 12
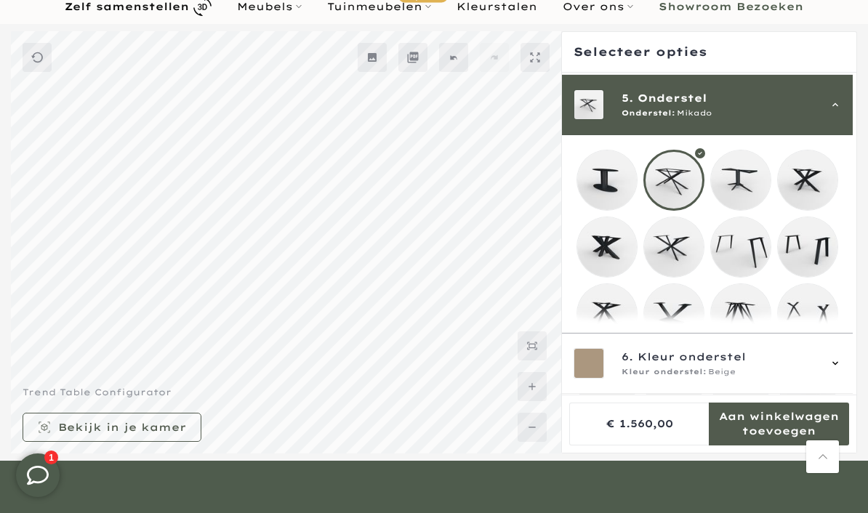
scroll to position [241, 0]
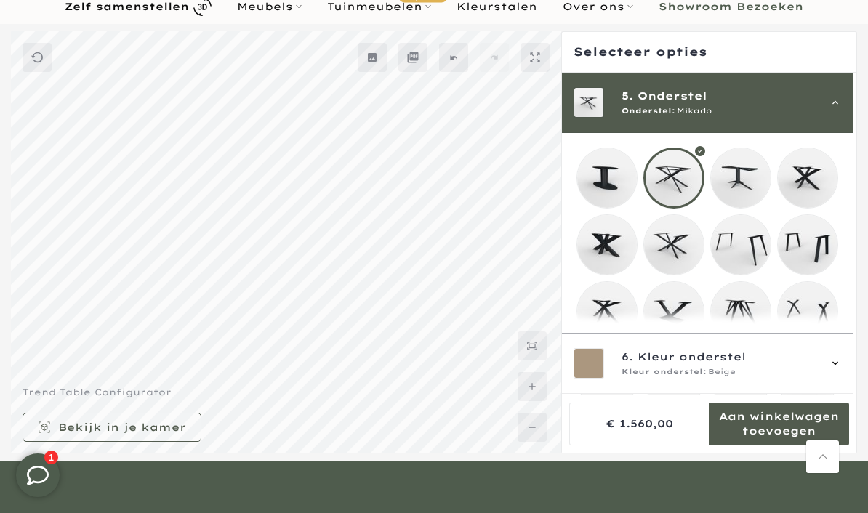
click at [613, 310] on mmq-loader at bounding box center [607, 312] width 60 height 60
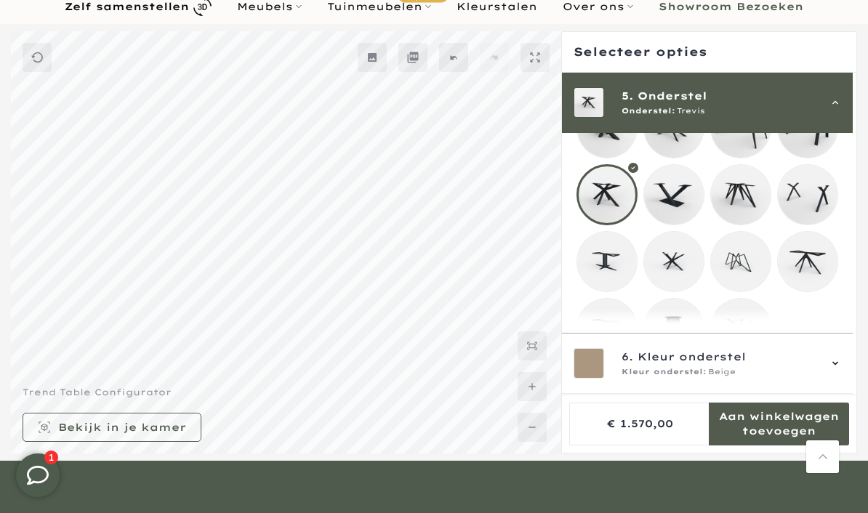
scroll to position [357, 0]
click at [607, 346] on mmq-loader at bounding box center [607, 330] width 60 height 60
click at [746, 339] on mmq-loader at bounding box center [741, 330] width 60 height 60
click at [600, 341] on mmq-loader at bounding box center [607, 330] width 60 height 60
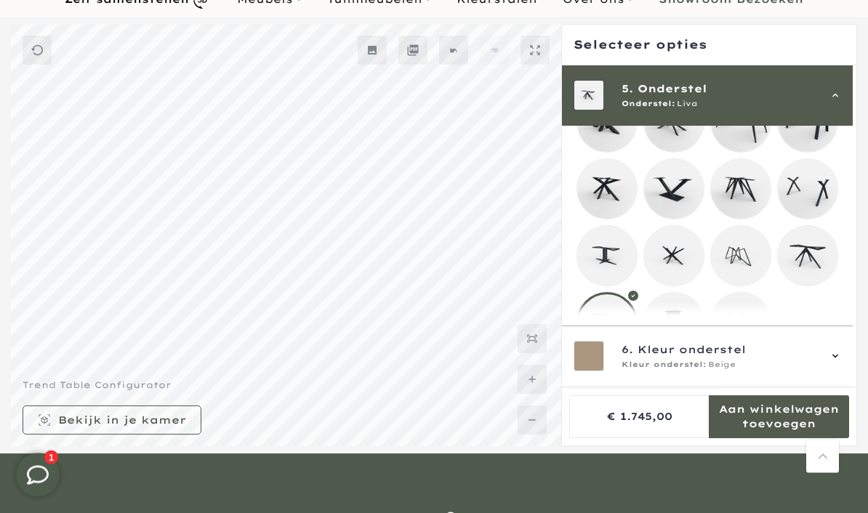
scroll to position [106, 0]
click at [841, 372] on div "6. Kleur onderstel Kleur onderstel: Beige" at bounding box center [706, 357] width 267 height 31
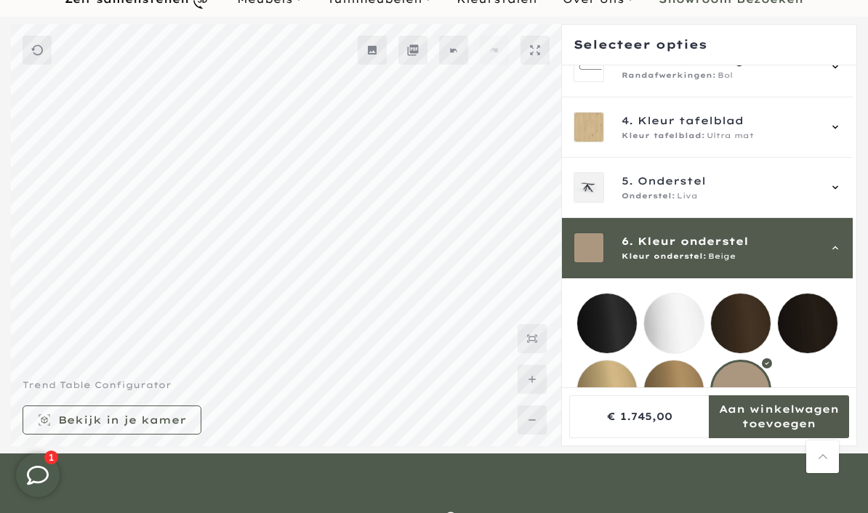
scroll to position [150, 0]
click at [606, 400] on mmq-loader at bounding box center [607, 390] width 60 height 60
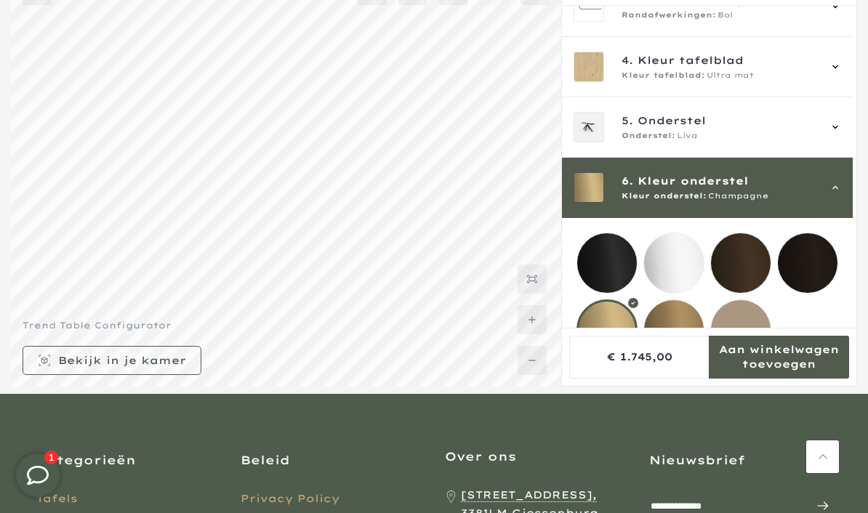
click at [676, 318] on mmq-loader at bounding box center [674, 330] width 60 height 60
click at [741, 332] on mmq-loader at bounding box center [741, 330] width 60 height 60
click at [674, 262] on mmq-loader at bounding box center [674, 263] width 60 height 60
click at [614, 271] on mmq-loader at bounding box center [607, 263] width 60 height 60
click at [605, 325] on mmq-loader at bounding box center [607, 330] width 60 height 60
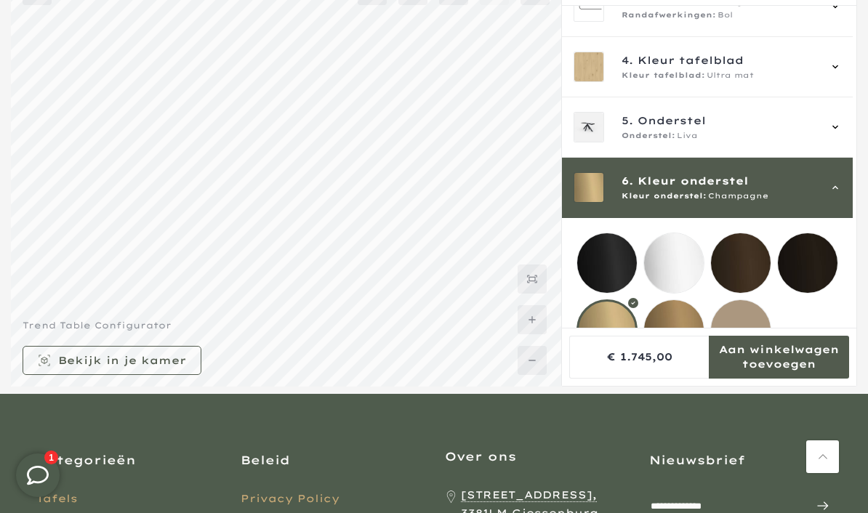
click at [681, 327] on mmq-loader at bounding box center [674, 330] width 60 height 60
click at [615, 323] on mmq-loader at bounding box center [607, 330] width 60 height 60
click at [751, 321] on mmq-loader at bounding box center [741, 330] width 60 height 60
click at [603, 326] on mmq-loader at bounding box center [607, 330] width 60 height 60
click at [738, 325] on mmq-loader at bounding box center [741, 330] width 60 height 60
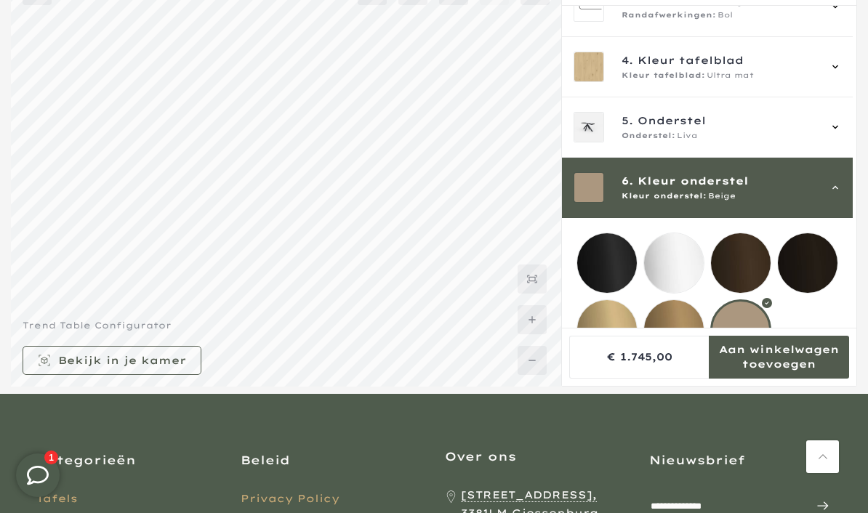
click at [841, 126] on icon at bounding box center [835, 127] width 12 height 12
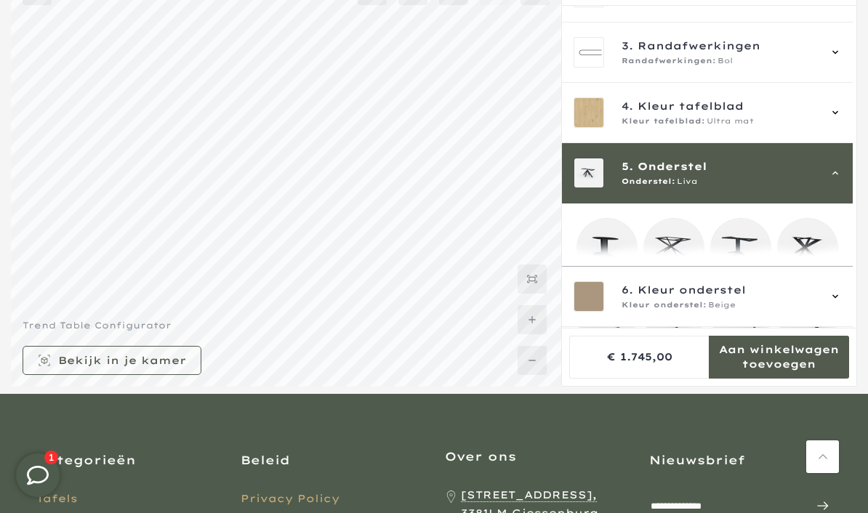
scroll to position [241, 0]
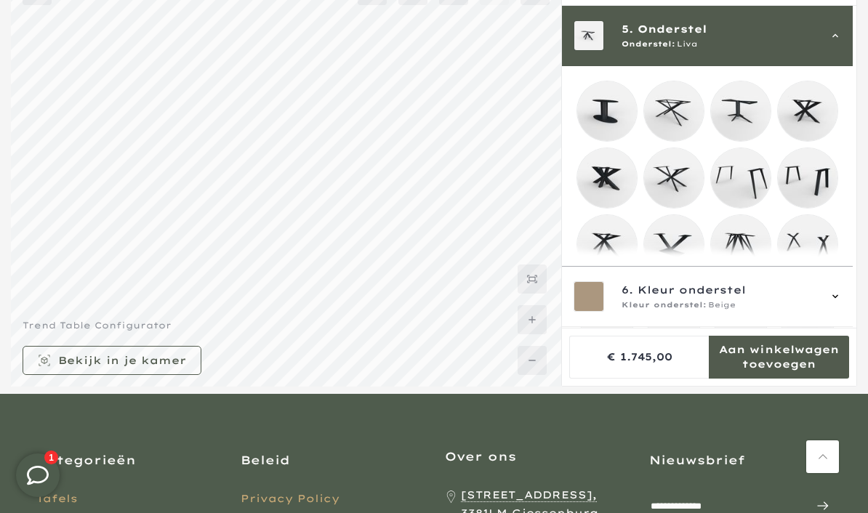
click at [677, 113] on mmq-loader at bounding box center [674, 111] width 60 height 60
click at [808, 116] on mmq-loader at bounding box center [808, 111] width 60 height 60
click at [680, 180] on mmq-loader at bounding box center [674, 178] width 60 height 60
click at [608, 251] on mmq-loader at bounding box center [607, 245] width 60 height 60
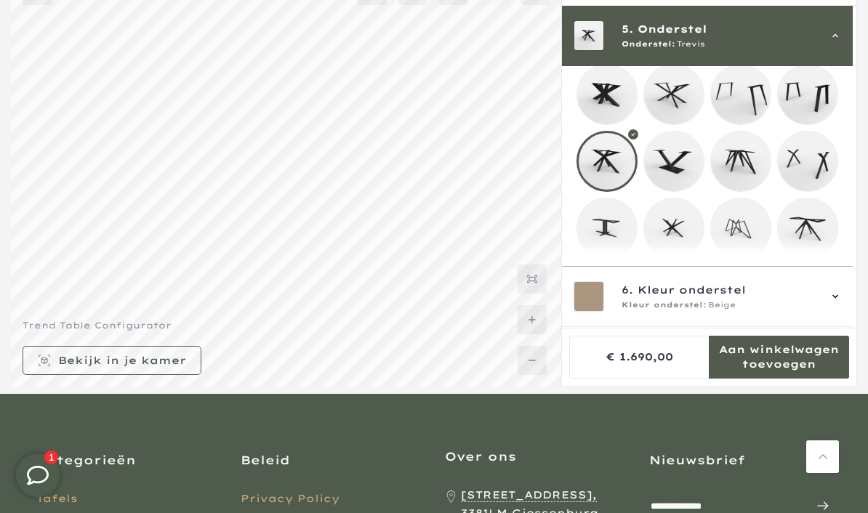
scroll to position [324, 0]
click at [674, 242] on mmq-loader at bounding box center [674, 229] width 60 height 60
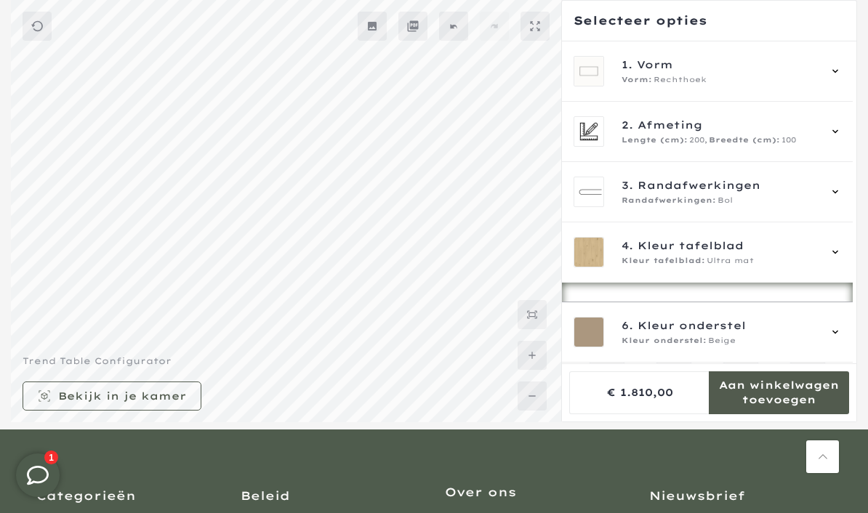
click at [841, 128] on icon at bounding box center [835, 132] width 12 height 12
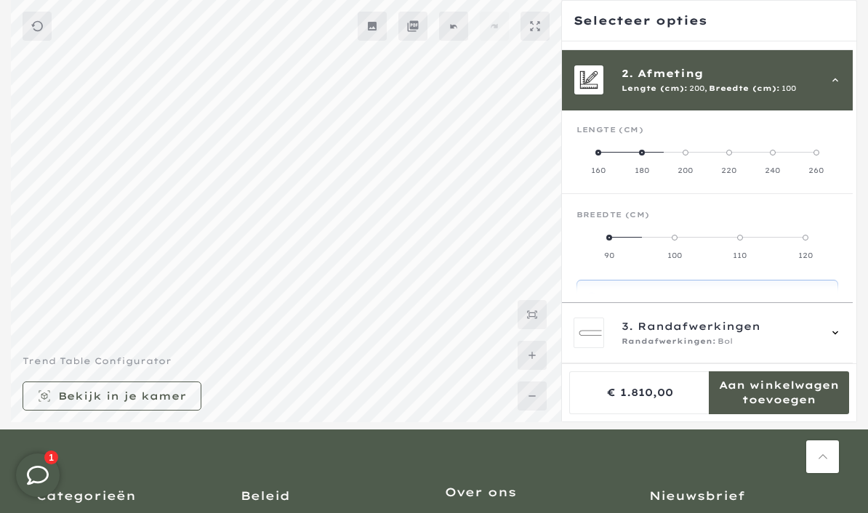
scroll to position [60, 0]
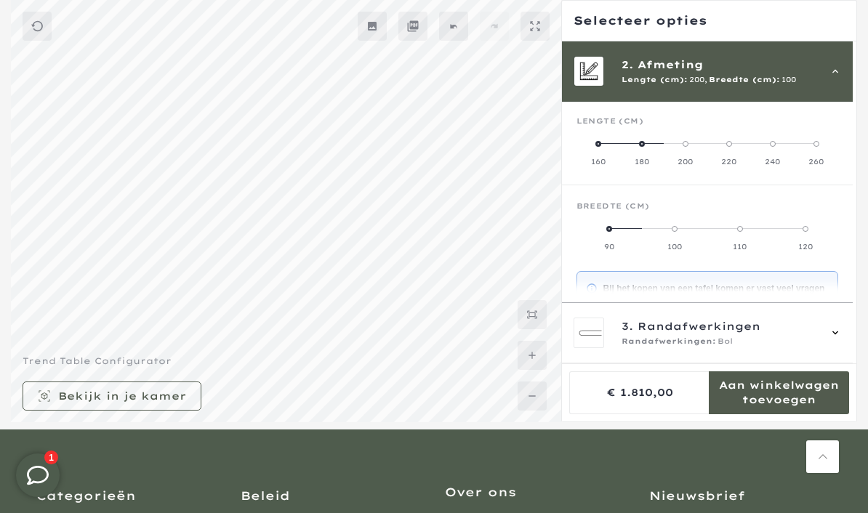
click at [643, 142] on span at bounding box center [642, 144] width 6 height 6
click at [645, 227] on span at bounding box center [642, 229] width 6 height 6
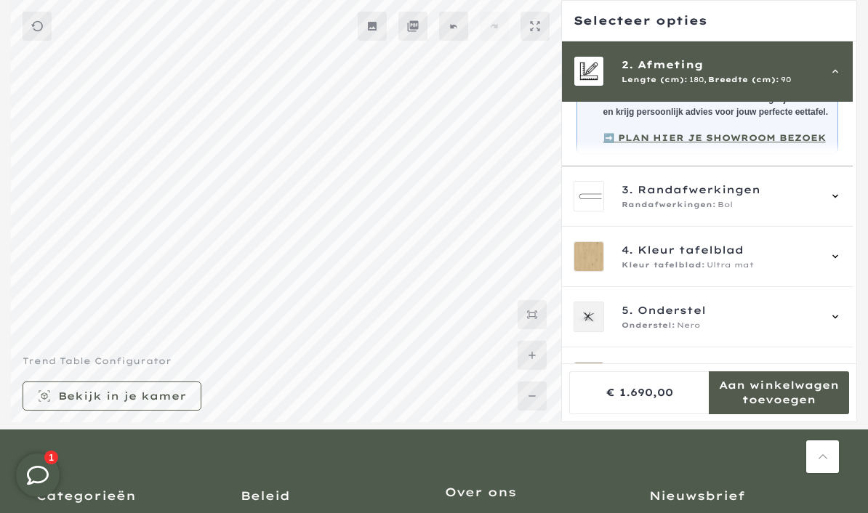
scroll to position [312, 0]
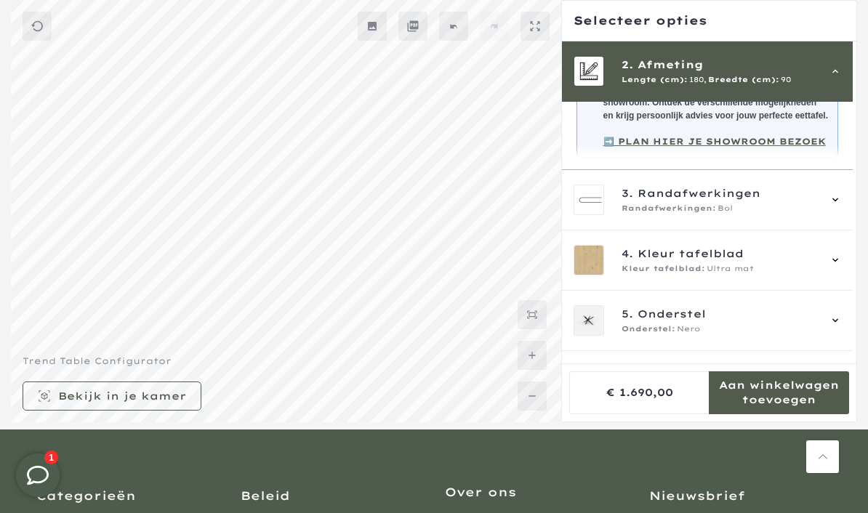
click at [849, 326] on div "5. Onderstel Onderstel: Nero" at bounding box center [707, 321] width 291 height 60
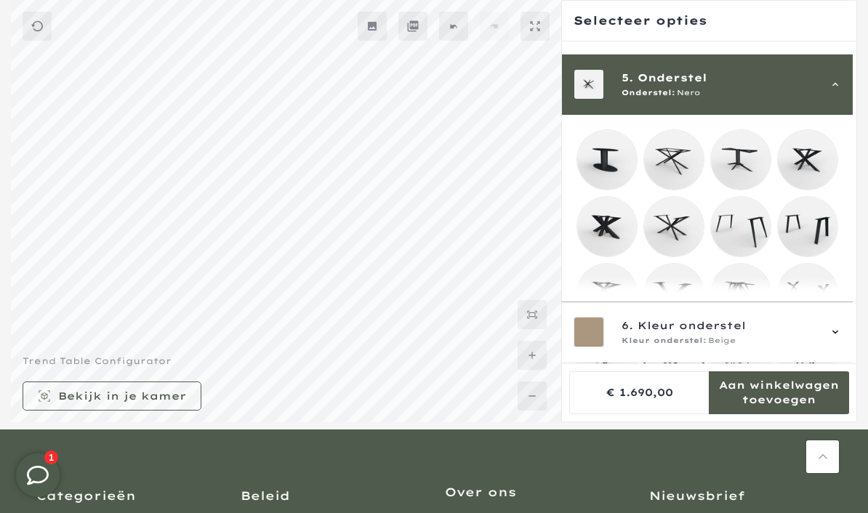
scroll to position [241, 0]
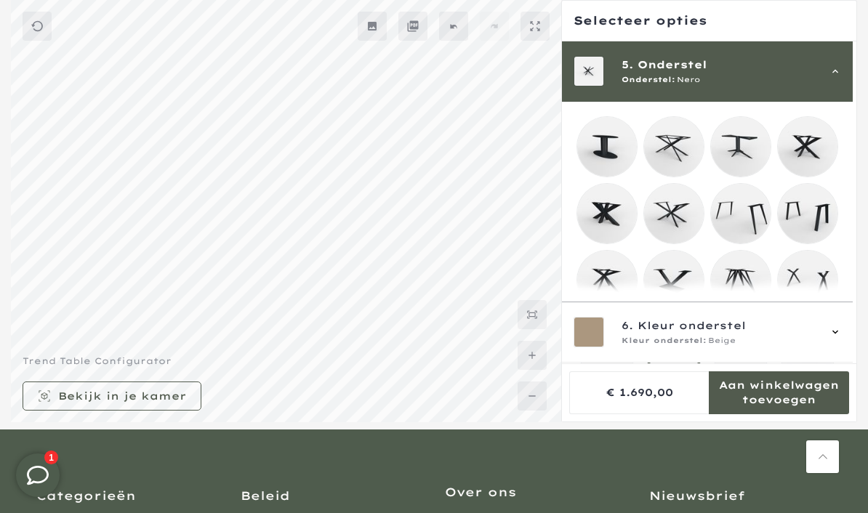
click at [619, 276] on mmq-loader at bounding box center [607, 281] width 60 height 60
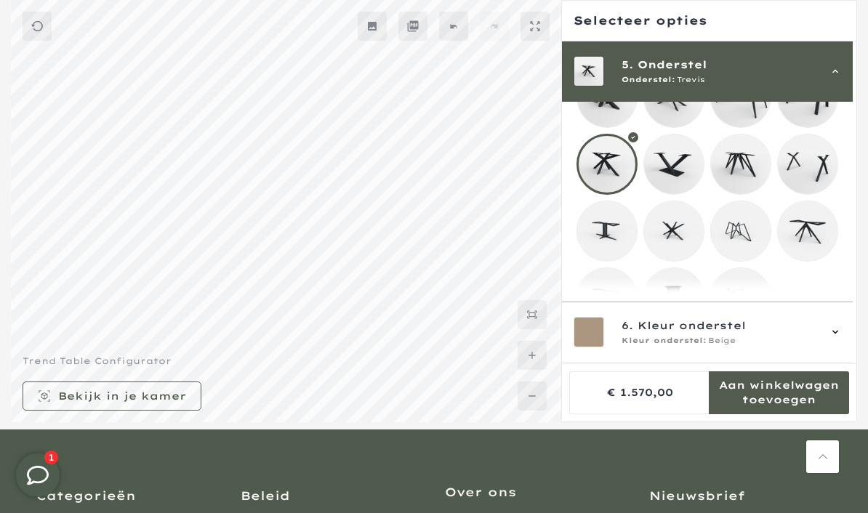
scroll to position [357, 0]
click at [603, 310] on mmq-loader at bounding box center [607, 299] width 60 height 60
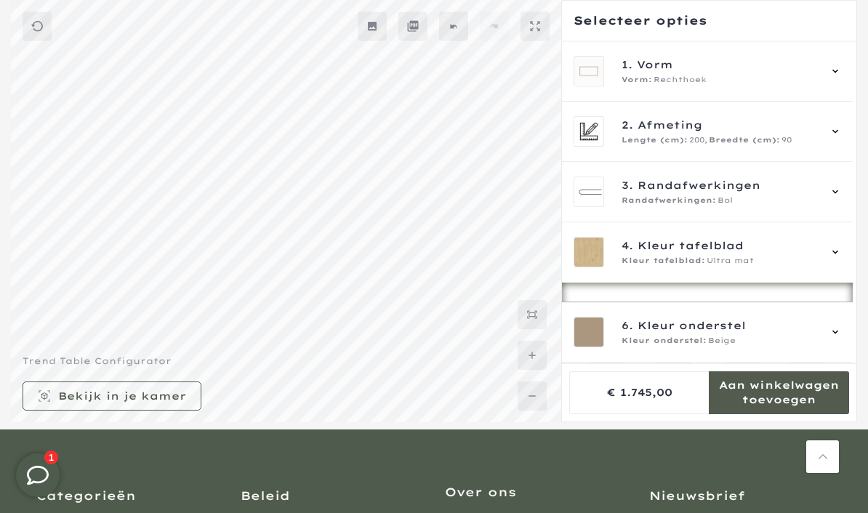
click at [694, 144] on span "200," at bounding box center [698, 140] width 18 height 12
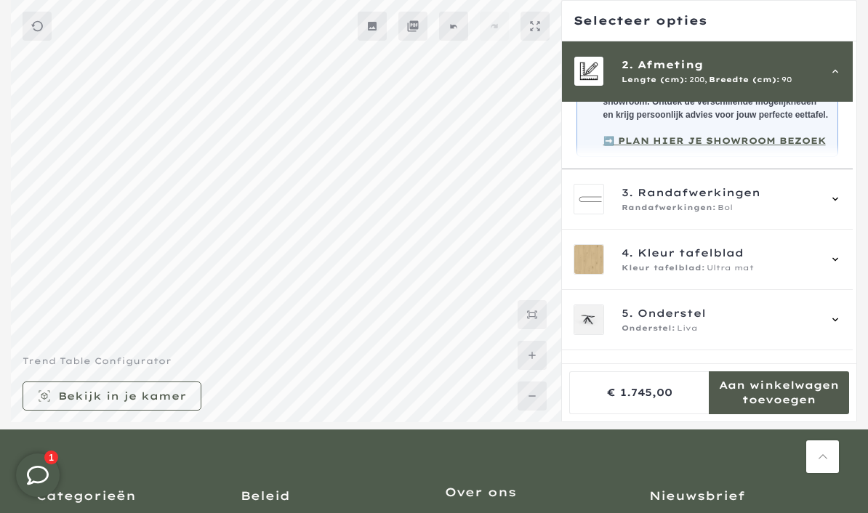
scroll to position [312, 0]
click at [841, 326] on icon at bounding box center [835, 321] width 12 height 12
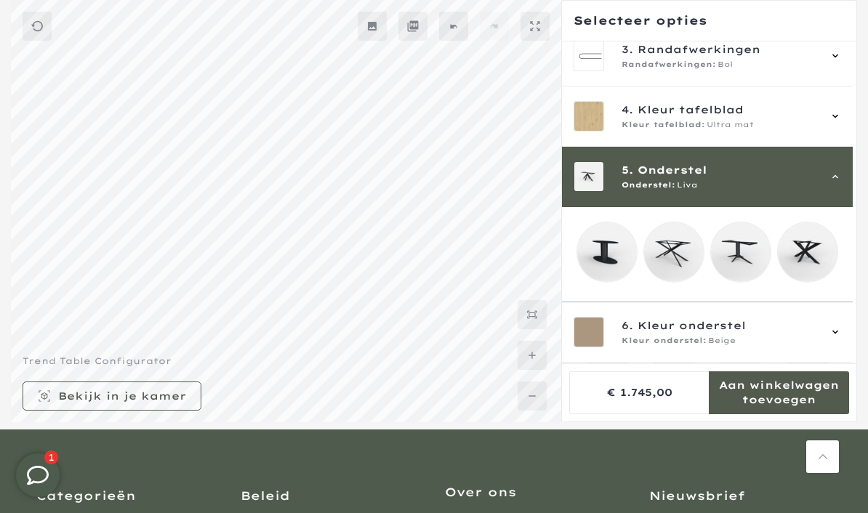
scroll to position [241, 0]
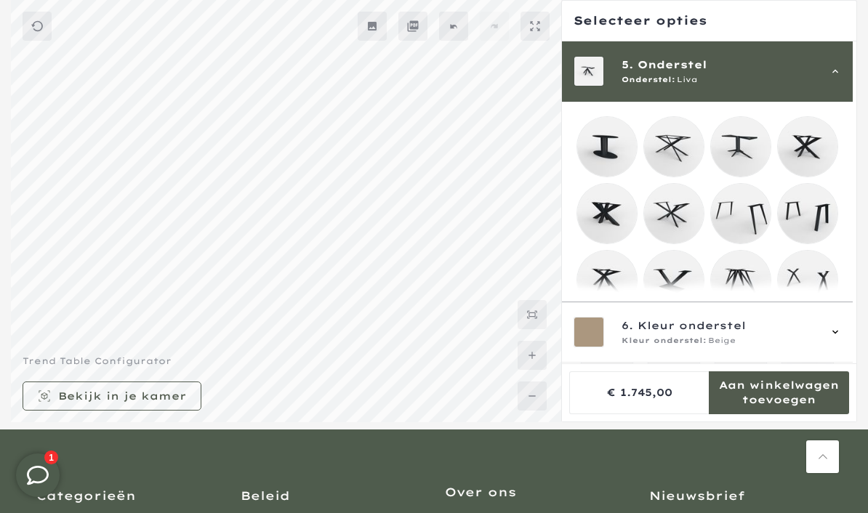
click at [610, 278] on mmq-loader at bounding box center [607, 281] width 60 height 60
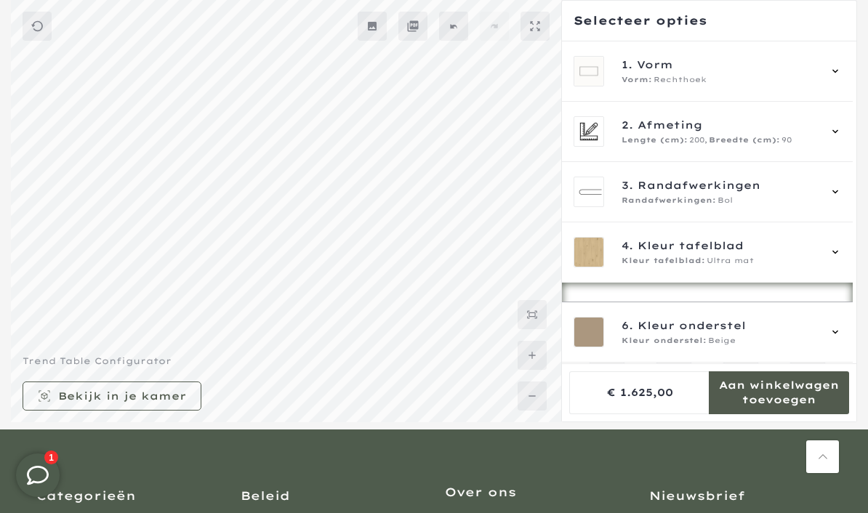
click at [835, 129] on div "2. Afmeting Lengte (cm): 200, Breedte (cm): 90" at bounding box center [706, 131] width 267 height 31
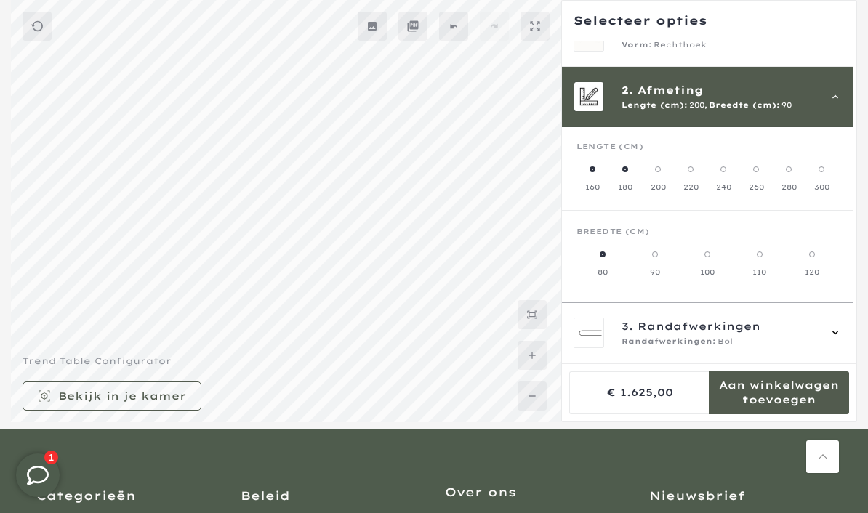
scroll to position [60, 0]
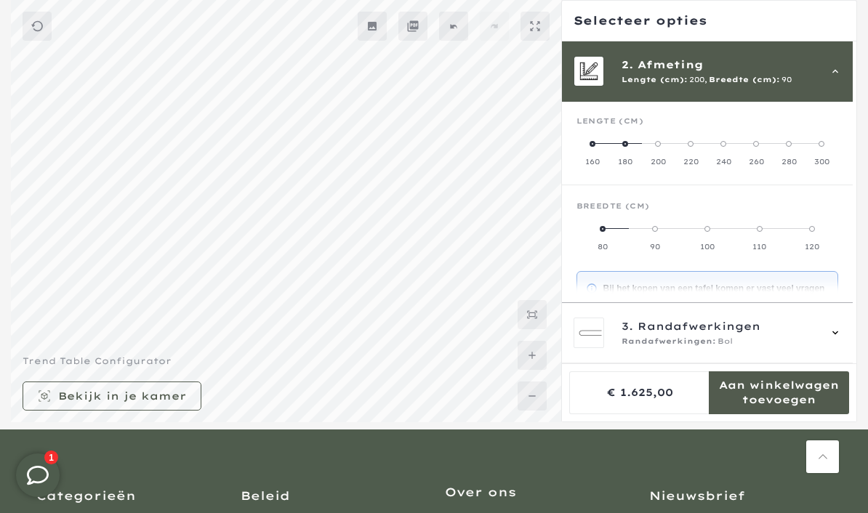
click at [626, 140] on label "180" at bounding box center [625, 152] width 33 height 29
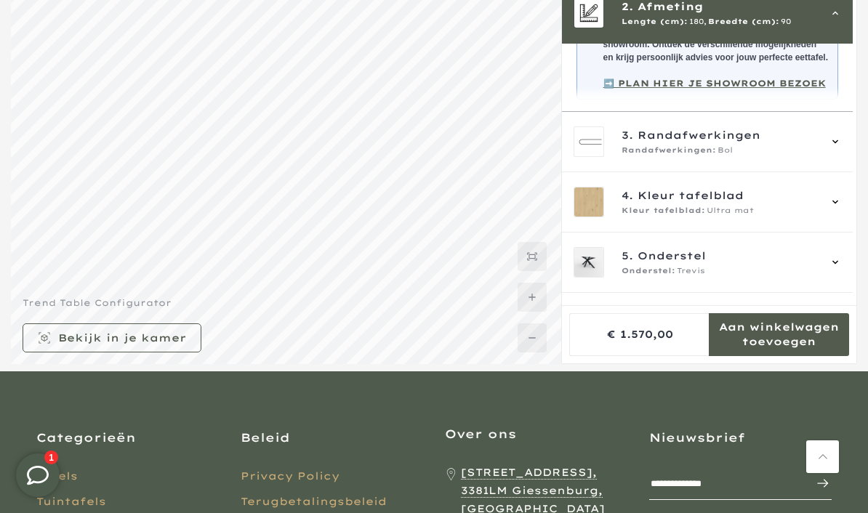
scroll to position [208, 0]
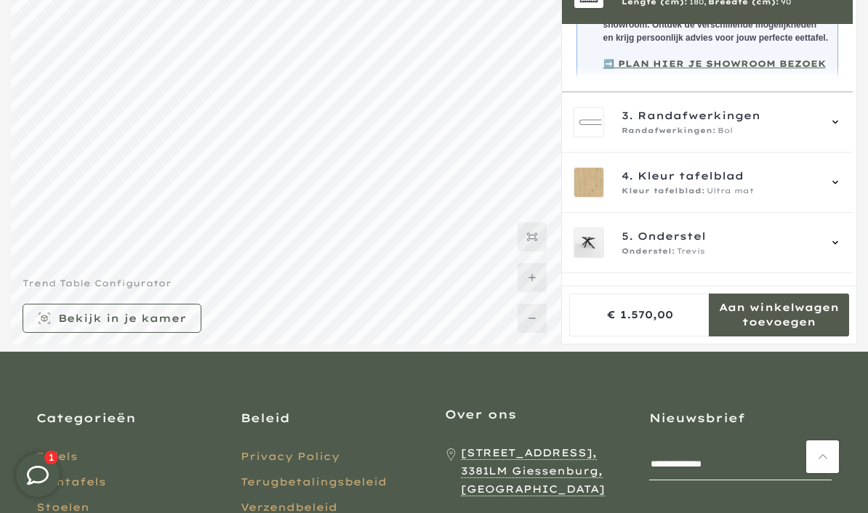
click at [793, 329] on mmq-formatted-message at bounding box center [779, 314] width 140 height 29
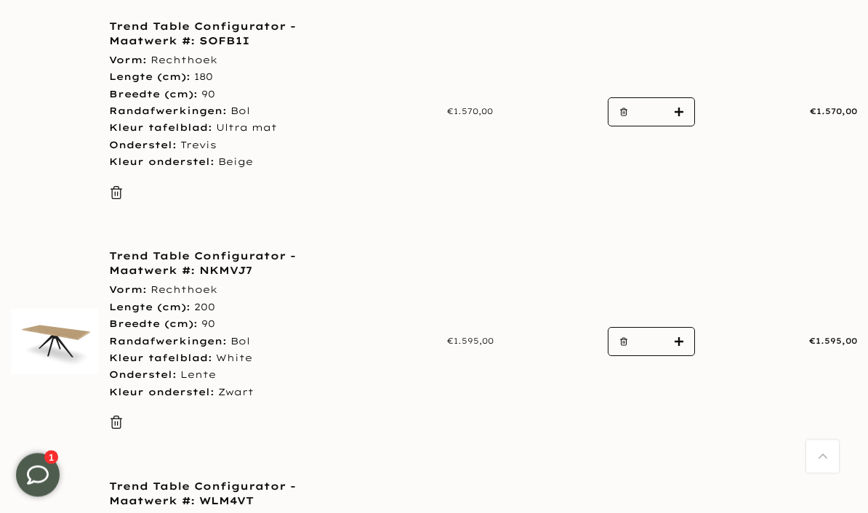
scroll to position [294, 0]
click at [136, 283] on strong "Vorm:" at bounding box center [128, 289] width 38 height 12
click at [166, 273] on link "Trend Table Configurator - Maatwerk #: NKMVJ7" at bounding box center [230, 263] width 242 height 29
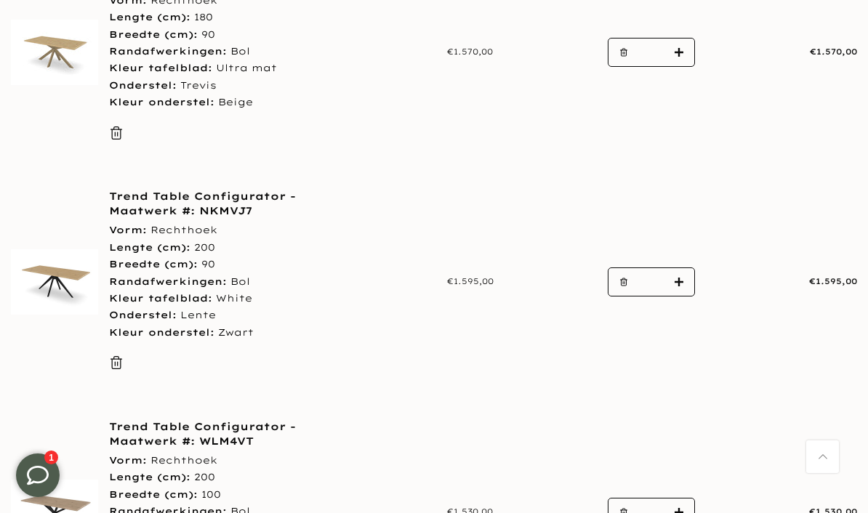
click at [621, 279] on use "button" at bounding box center [623, 281] width 7 height 7
type input "*"
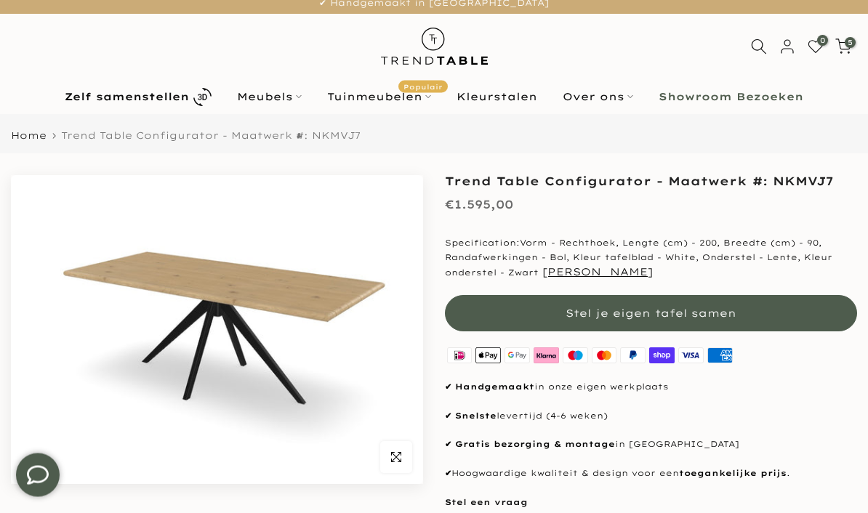
scroll to position [9, 0]
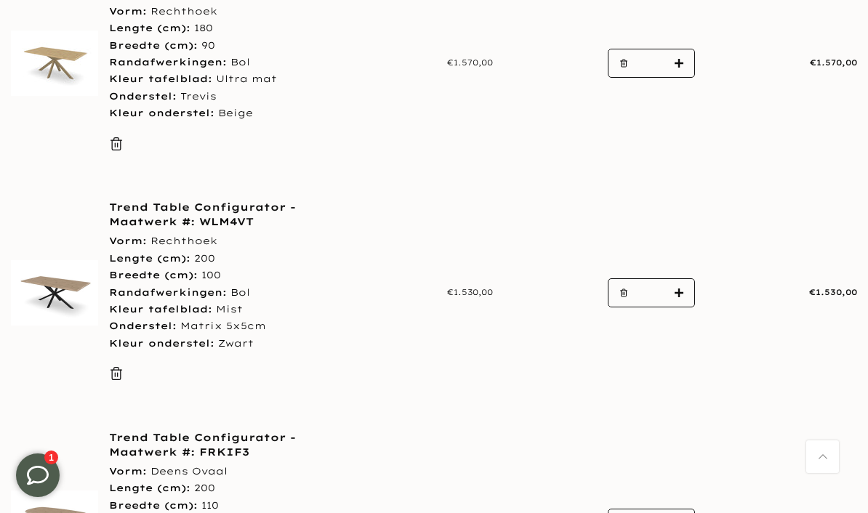
scroll to position [329, 0]
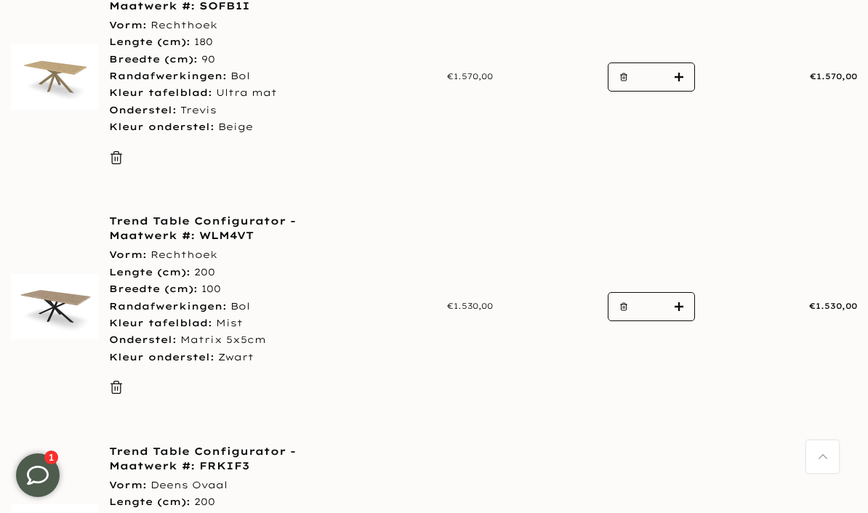
click at [186, 240] on link "Trend Table Configurator - Maatwerk #: WLM4VT" at bounding box center [230, 228] width 242 height 29
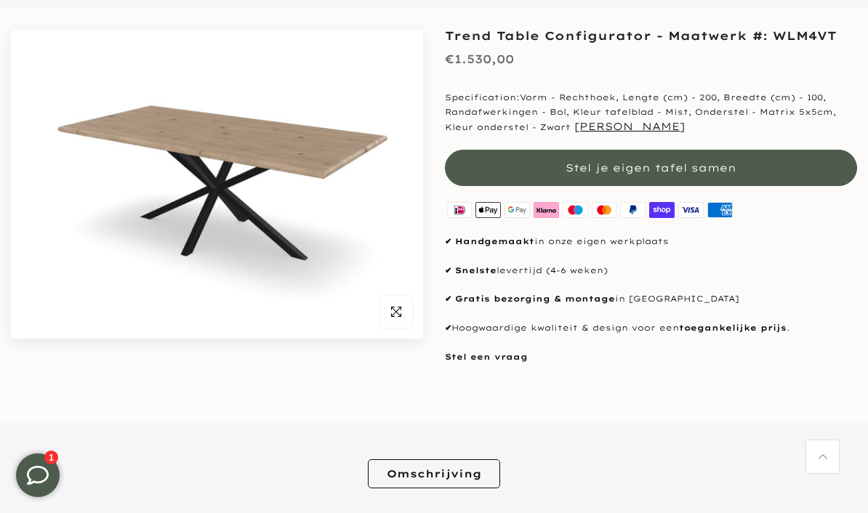
scroll to position [152, 0]
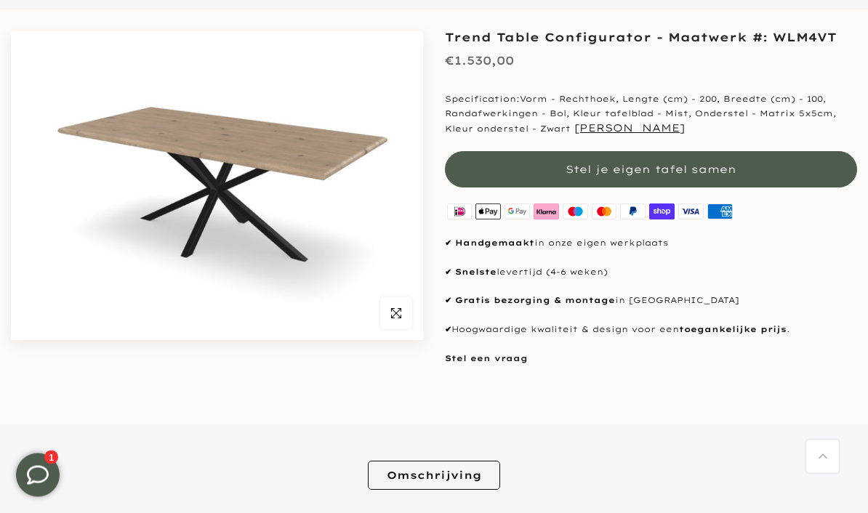
click at [651, 157] on button "Stel je eigen tafel samen" at bounding box center [651, 170] width 412 height 36
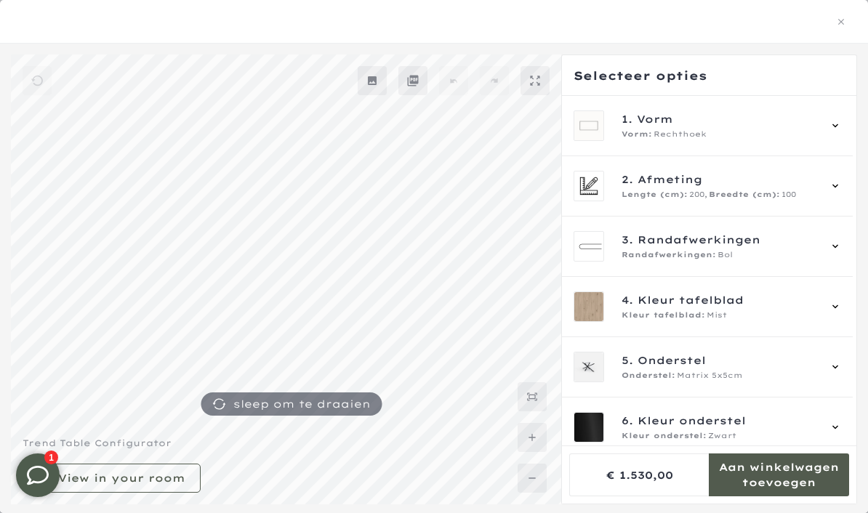
click at [841, 127] on icon at bounding box center [835, 126] width 12 height 12
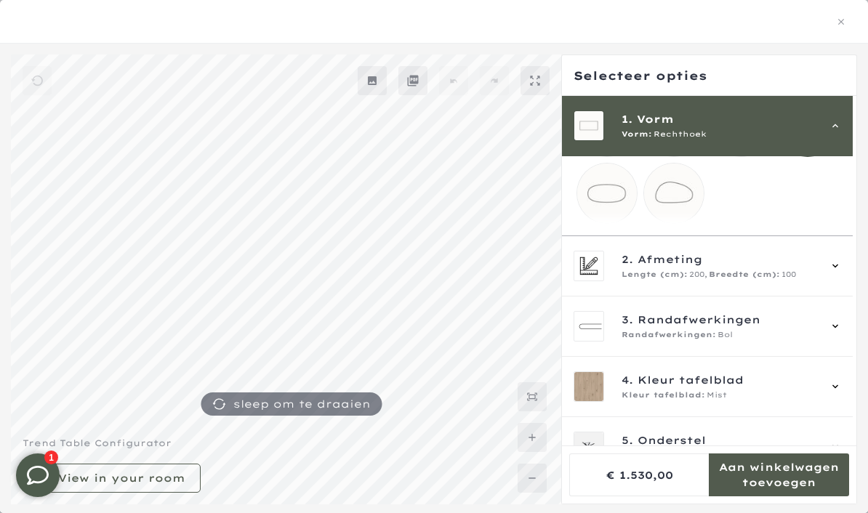
scroll to position [84, 0]
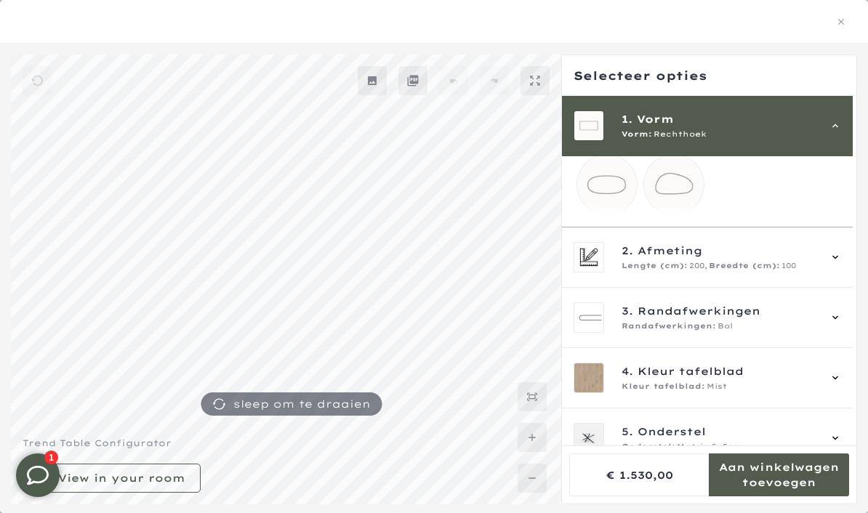
click at [841, 263] on icon at bounding box center [835, 257] width 12 height 12
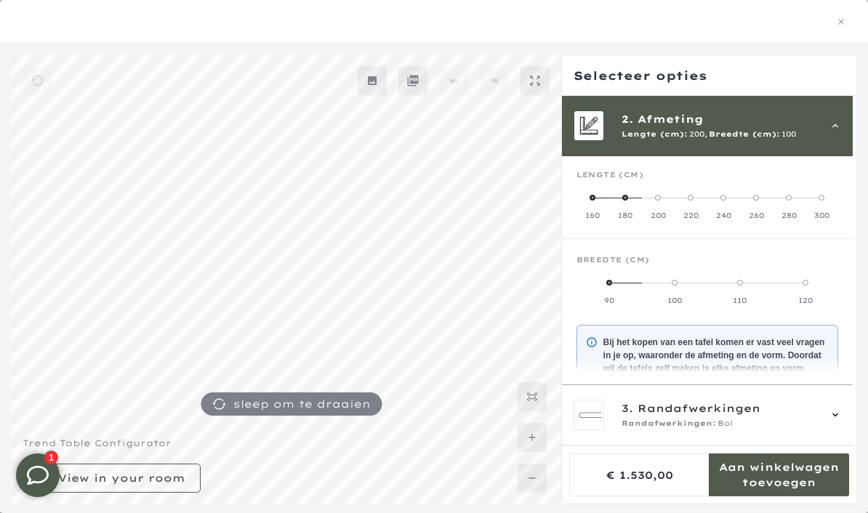
scroll to position [60, 0]
click at [597, 201] on label "160" at bounding box center [592, 207] width 33 height 29
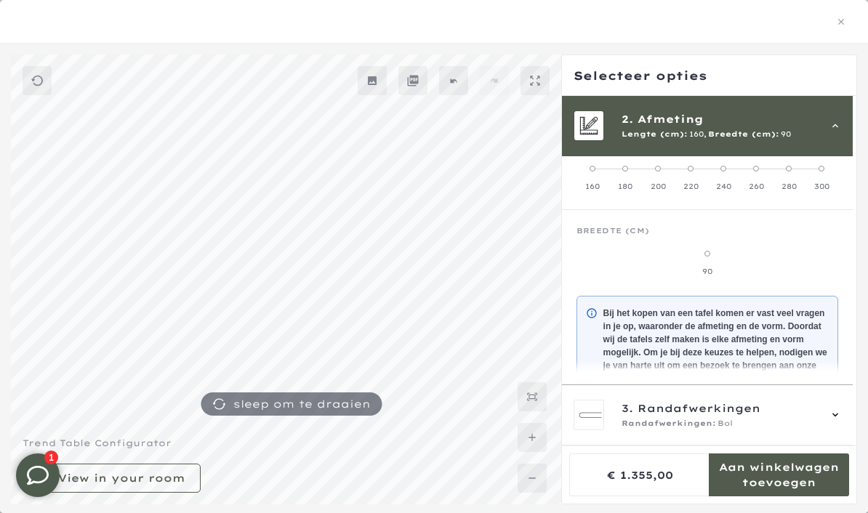
scroll to position [110, 0]
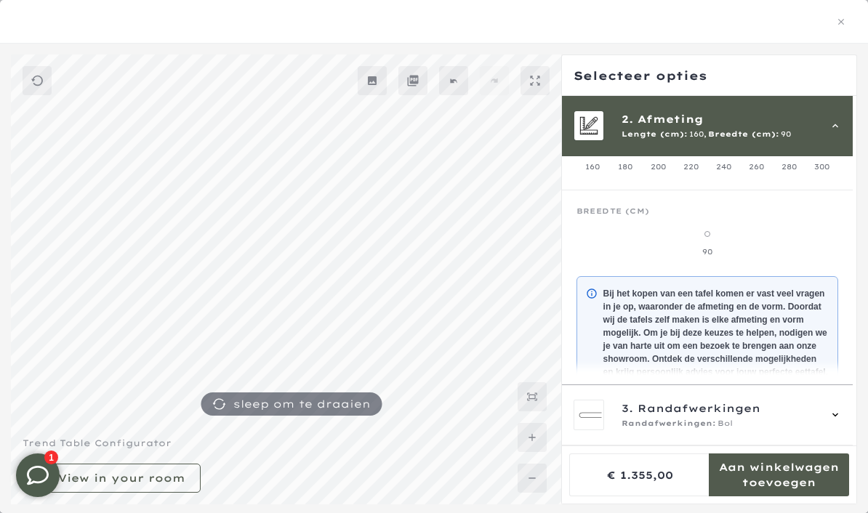
click at [850, 410] on div "3. Randafwerkingen Randafwerkingen: Bol" at bounding box center [707, 415] width 291 height 60
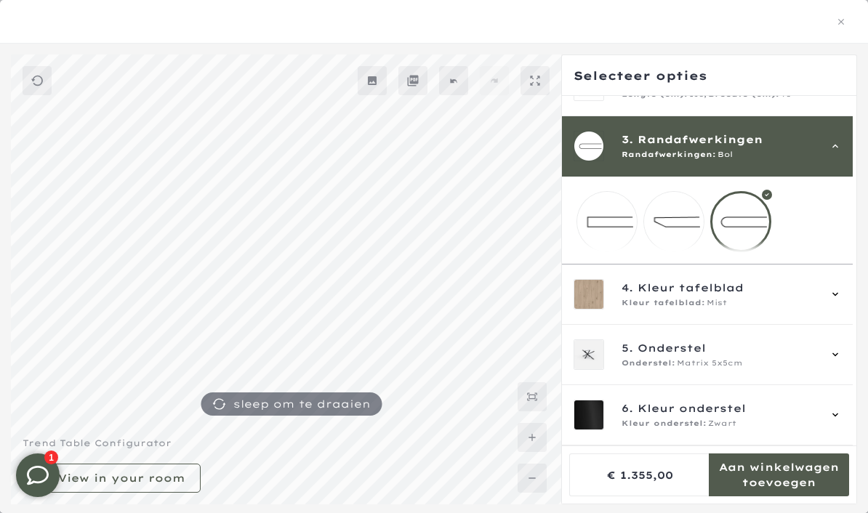
scroll to position [114, 0]
click at [675, 217] on mmq-loader at bounding box center [674, 222] width 60 height 60
click at [743, 200] on mmq-loader at bounding box center [741, 222] width 60 height 60
click at [841, 292] on icon at bounding box center [835, 295] width 12 height 12
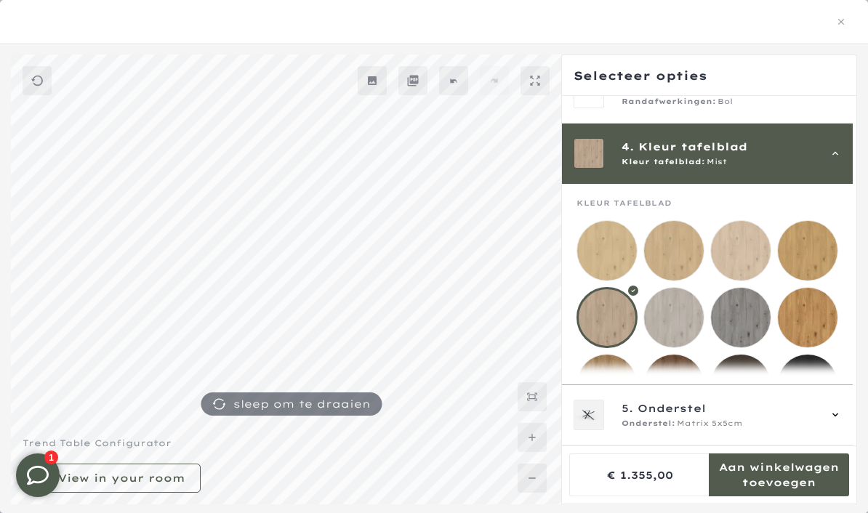
scroll to position [181, 0]
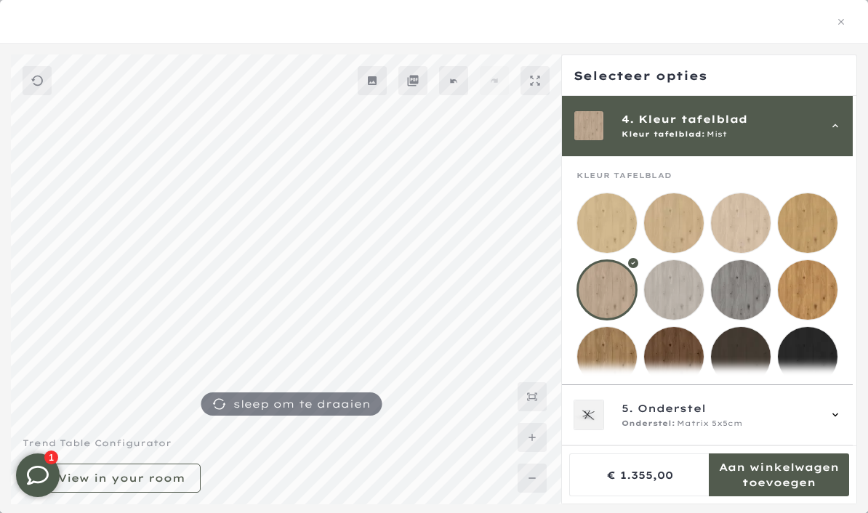
click at [816, 217] on mmq-loader at bounding box center [808, 223] width 60 height 60
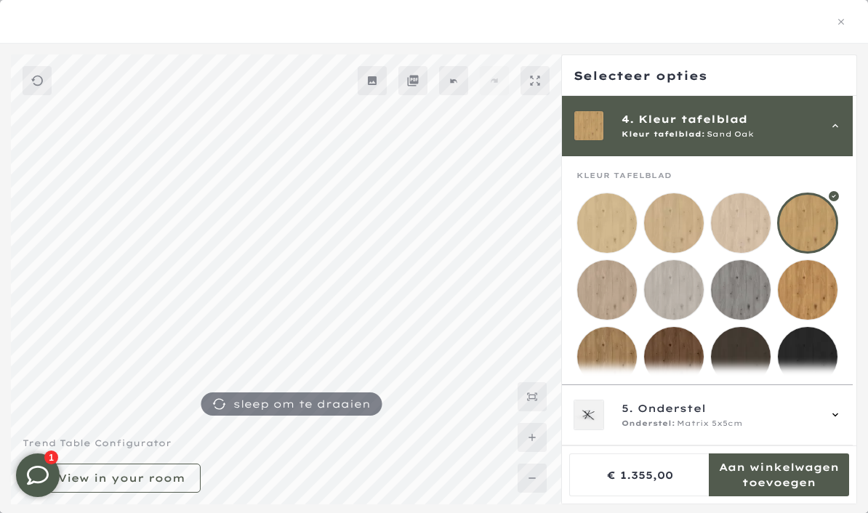
click at [676, 215] on mmq-loader at bounding box center [674, 223] width 60 height 60
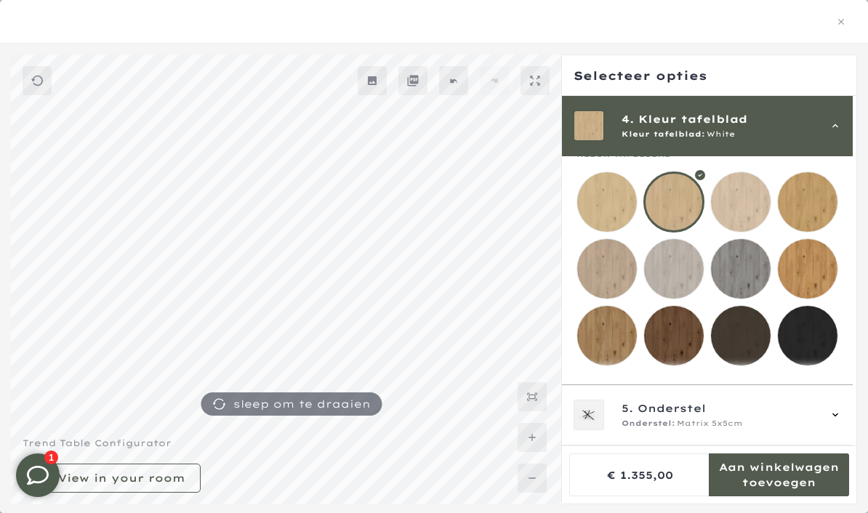
scroll to position [202, 0]
click at [746, 198] on mmq-loader at bounding box center [741, 202] width 60 height 60
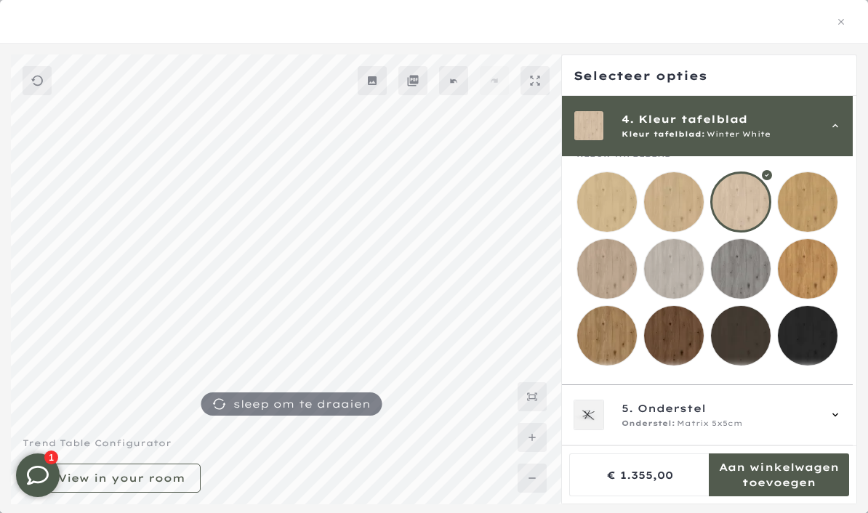
click at [613, 277] on mmq-loader at bounding box center [607, 269] width 60 height 60
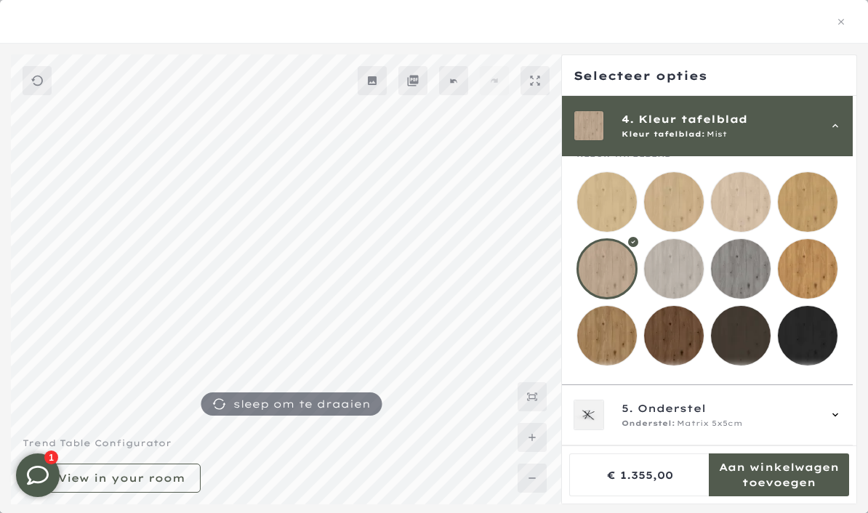
click at [671, 200] on mmq-loader at bounding box center [674, 202] width 60 height 60
click at [850, 409] on div "5. Onderstel Onderstel: Matrix 5x5cm" at bounding box center [707, 415] width 291 height 60
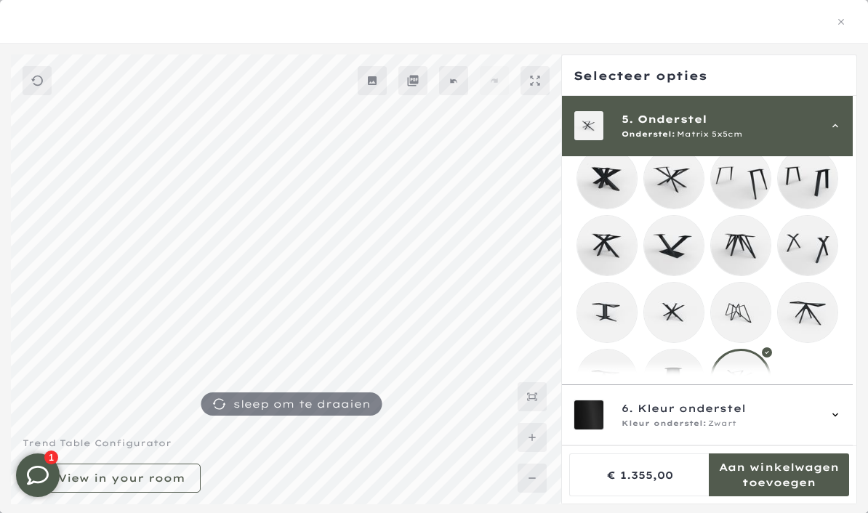
scroll to position [329, 0]
click at [683, 326] on mmq-loader at bounding box center [674, 314] width 60 height 60
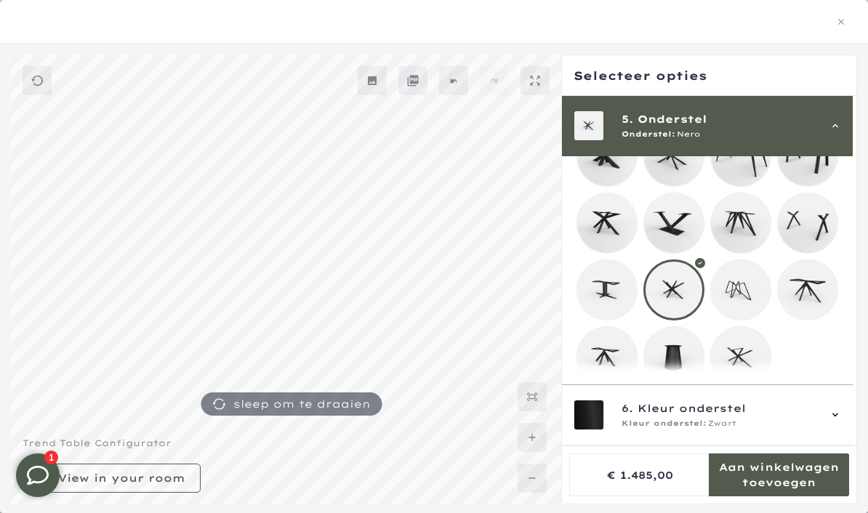
scroll to position [353, 0]
click at [614, 305] on mmq-loader at bounding box center [607, 290] width 60 height 60
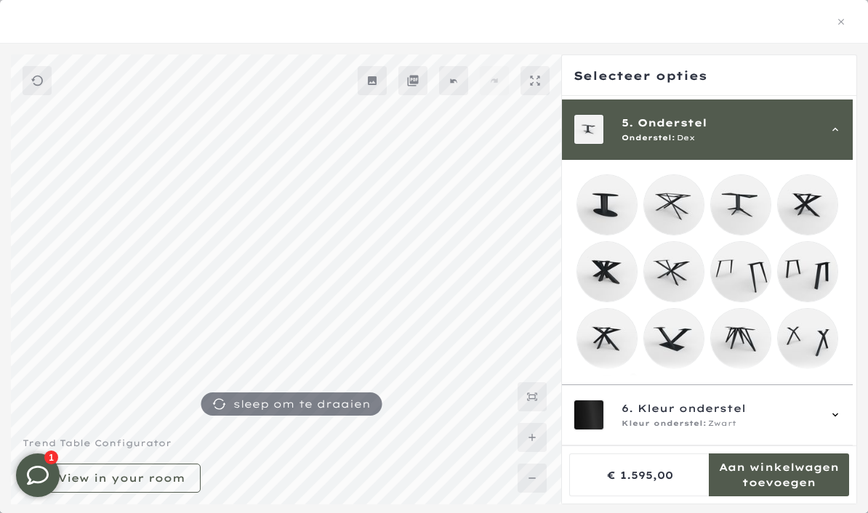
scroll to position [236, 0]
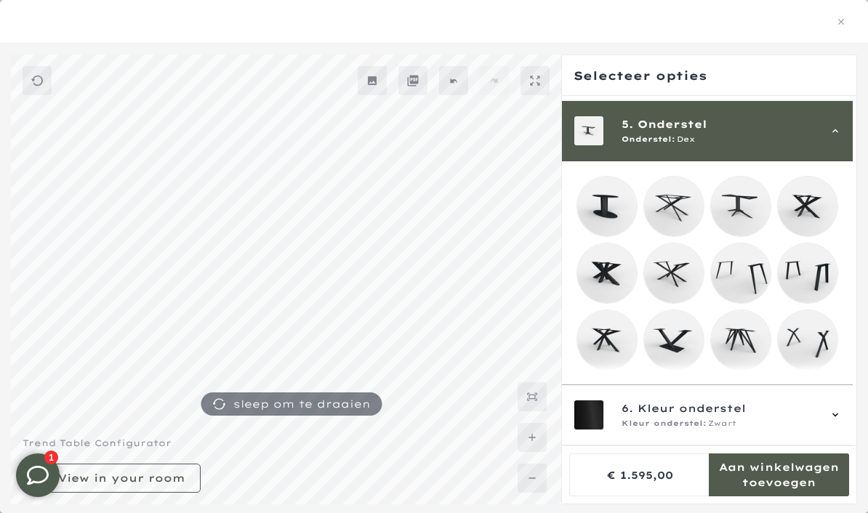
click at [744, 214] on mmq-loader at bounding box center [741, 207] width 60 height 60
click at [812, 209] on mmq-loader at bounding box center [808, 207] width 60 height 60
click at [608, 214] on mmq-loader at bounding box center [607, 207] width 60 height 60
click at [680, 284] on mmq-loader at bounding box center [674, 273] width 60 height 60
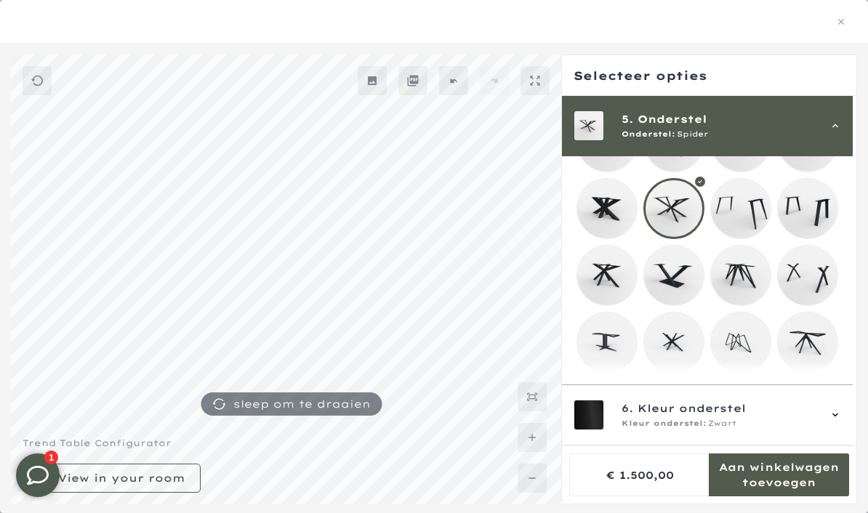
scroll to position [301, 0]
click at [609, 284] on mmq-loader at bounding box center [607, 276] width 60 height 60
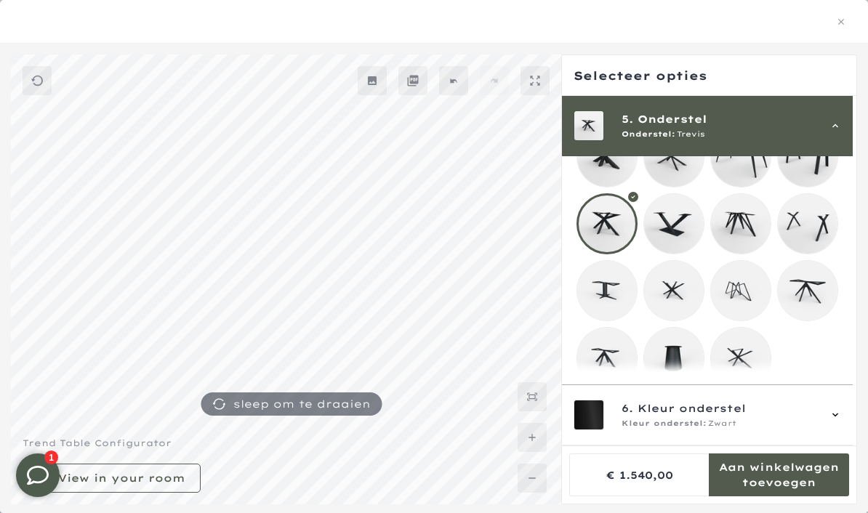
scroll to position [353, 0]
click at [680, 300] on mmq-loader at bounding box center [674, 291] width 60 height 60
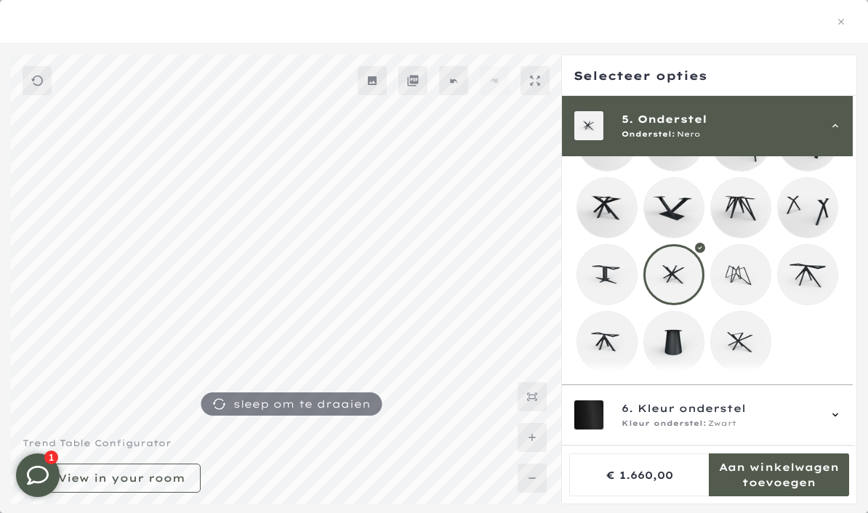
scroll to position [389, 0]
click at [749, 336] on mmq-loader at bounding box center [741, 342] width 60 height 60
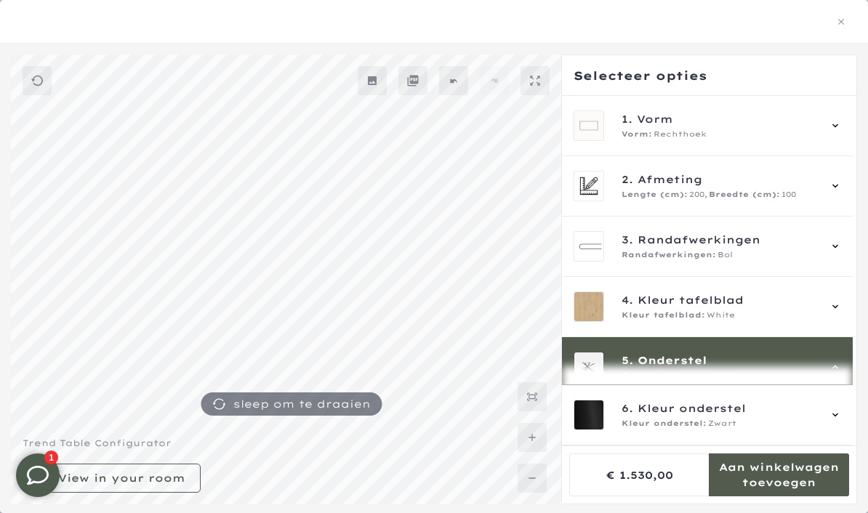
click at [841, 185] on icon at bounding box center [835, 186] width 12 height 12
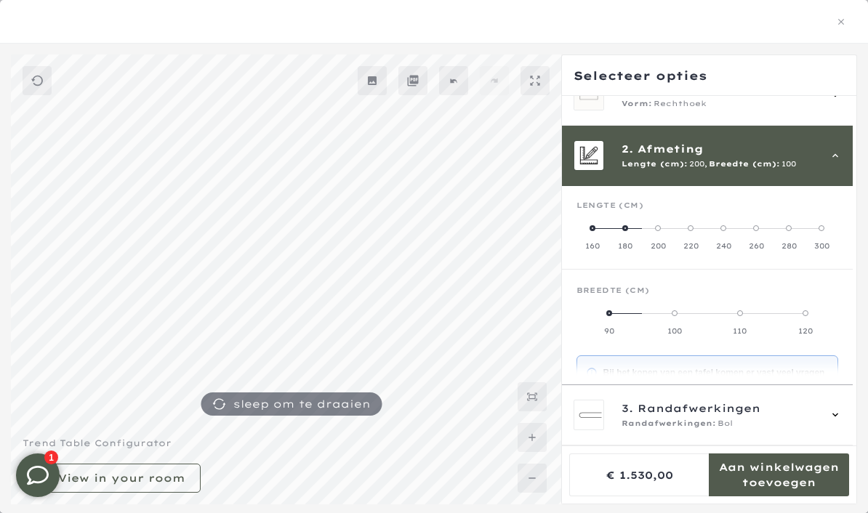
scroll to position [60, 0]
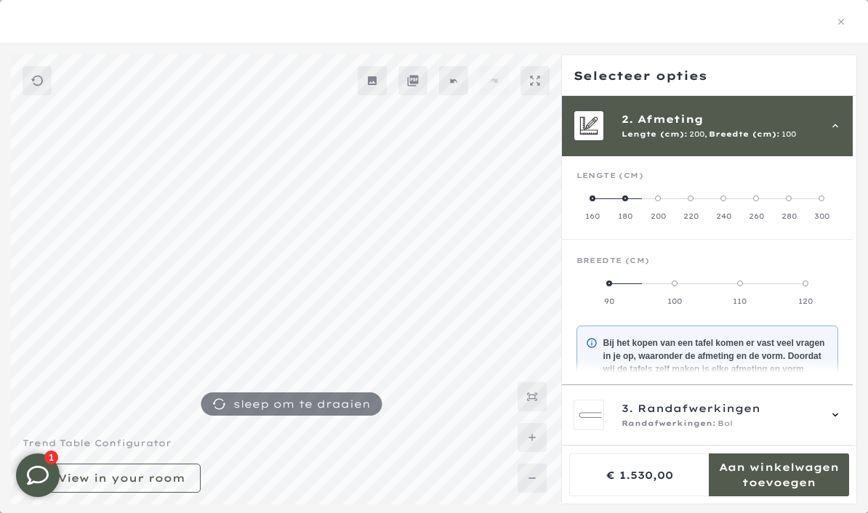
click at [592, 204] on label "160" at bounding box center [592, 207] width 33 height 29
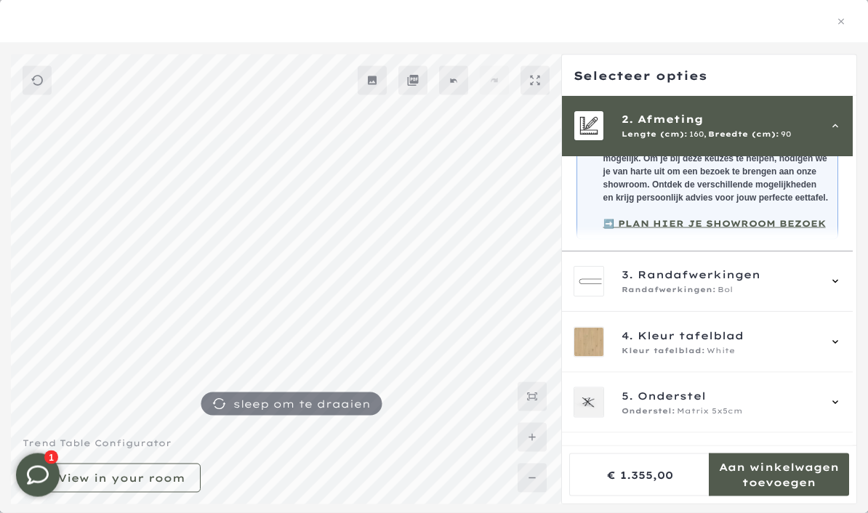
scroll to position [326, 0]
click at [699, 404] on span "Onderstel" at bounding box center [671, 396] width 68 height 16
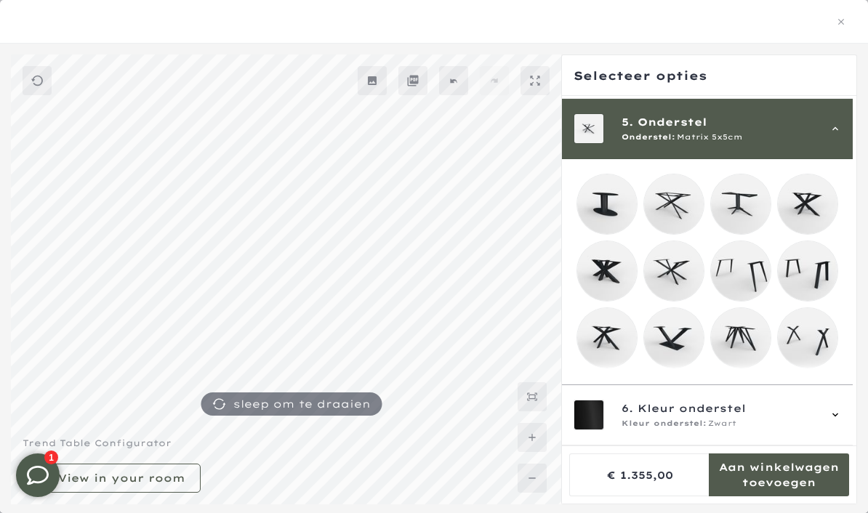
scroll to position [241, 0]
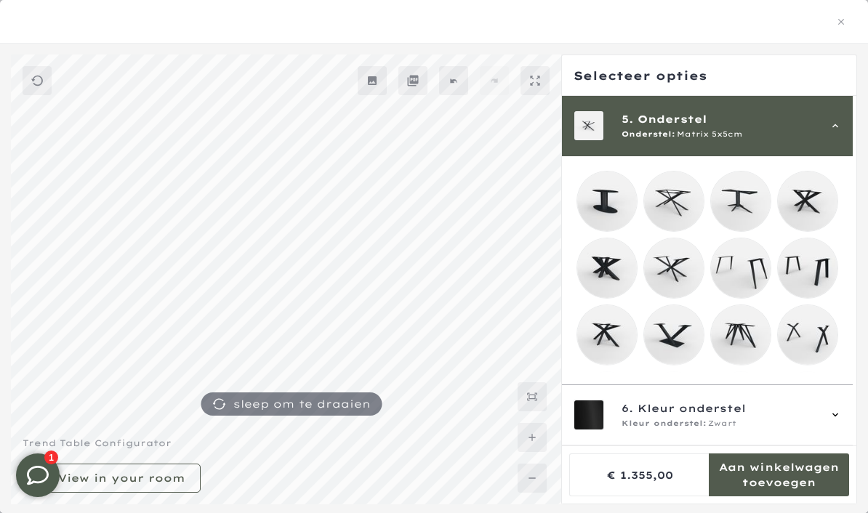
click at [757, 203] on mmq-loader at bounding box center [741, 202] width 60 height 60
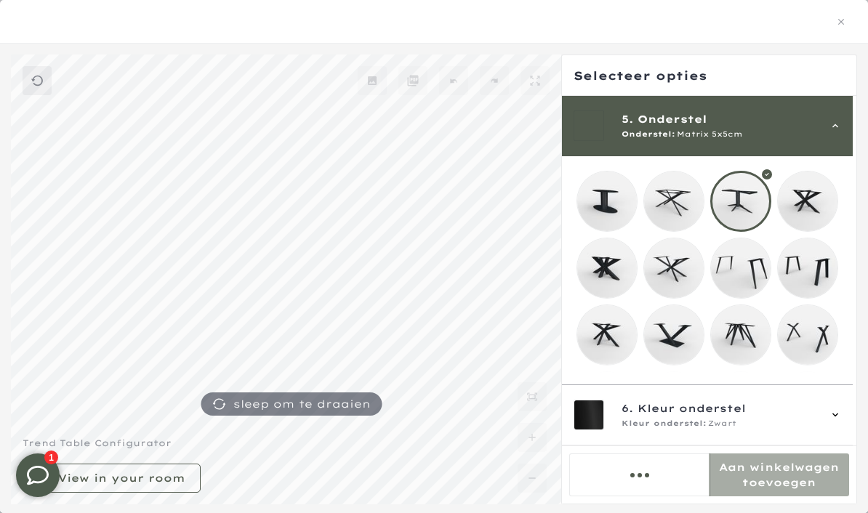
scroll to position [386, 0]
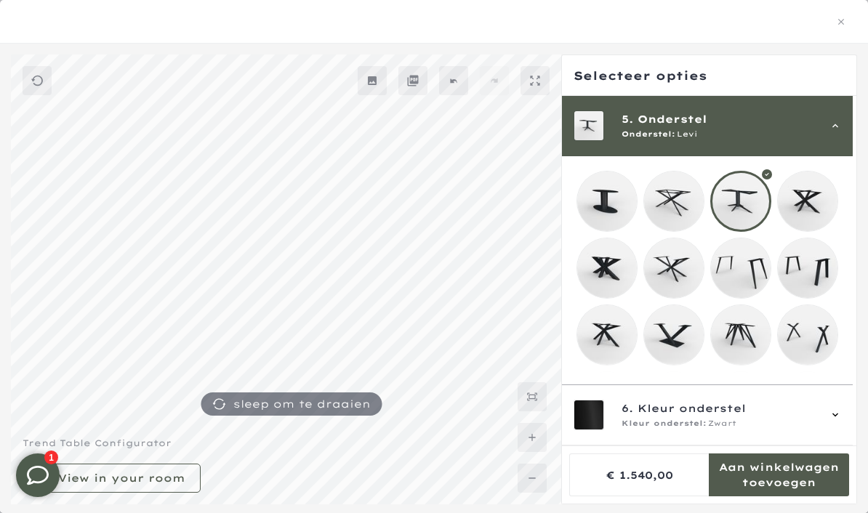
click at [819, 201] on mmq-loader at bounding box center [808, 202] width 60 height 60
click at [683, 276] on mmq-loader at bounding box center [674, 268] width 60 height 60
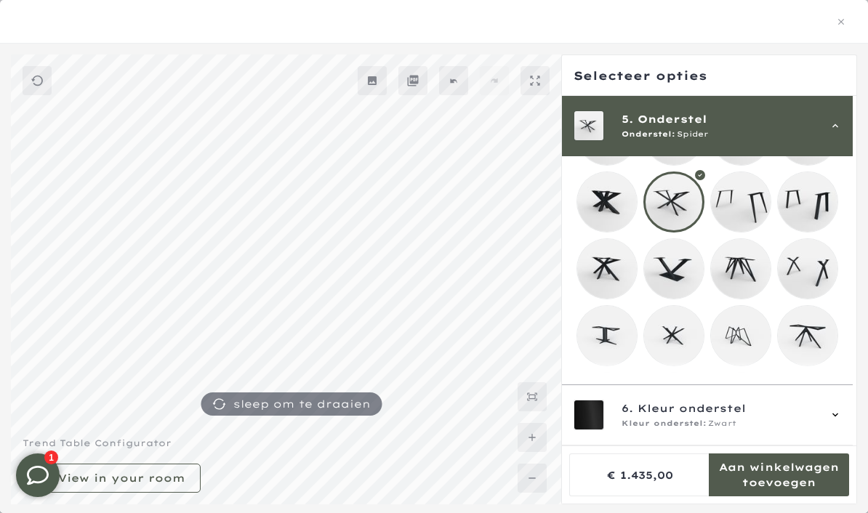
scroll to position [307, 0]
click at [776, 470] on mmq-formatted-message at bounding box center [779, 474] width 140 height 29
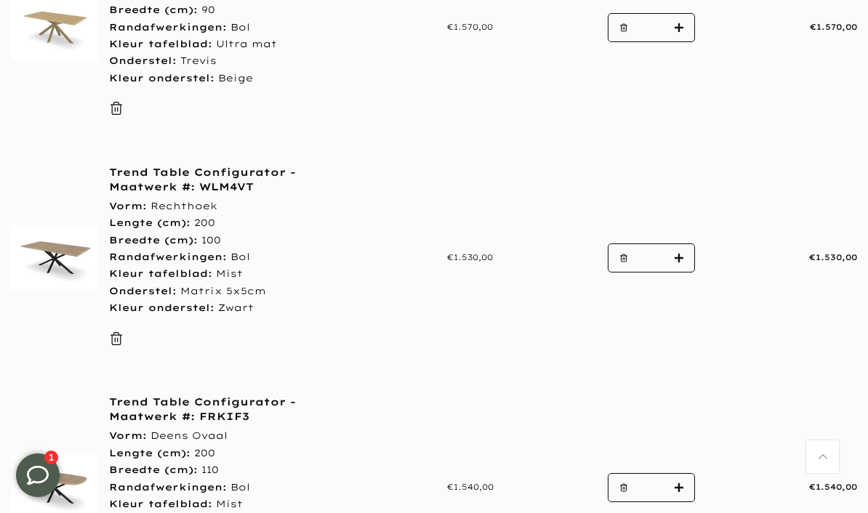
scroll to position [607, 0]
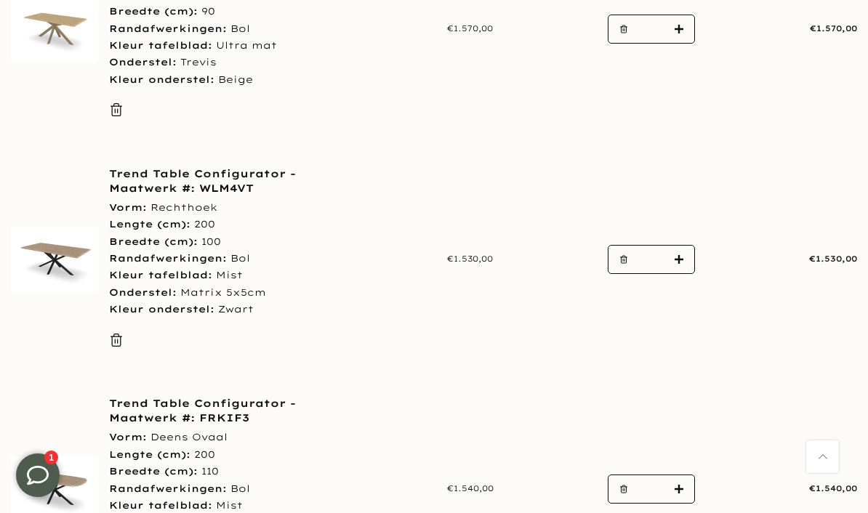
click at [624, 256] on use "button" at bounding box center [623, 259] width 7 height 7
type input "*"
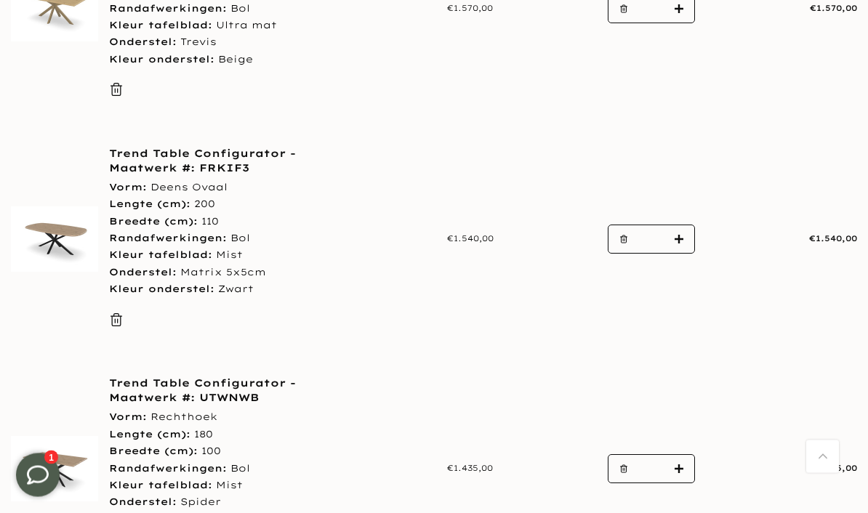
scroll to position [629, 0]
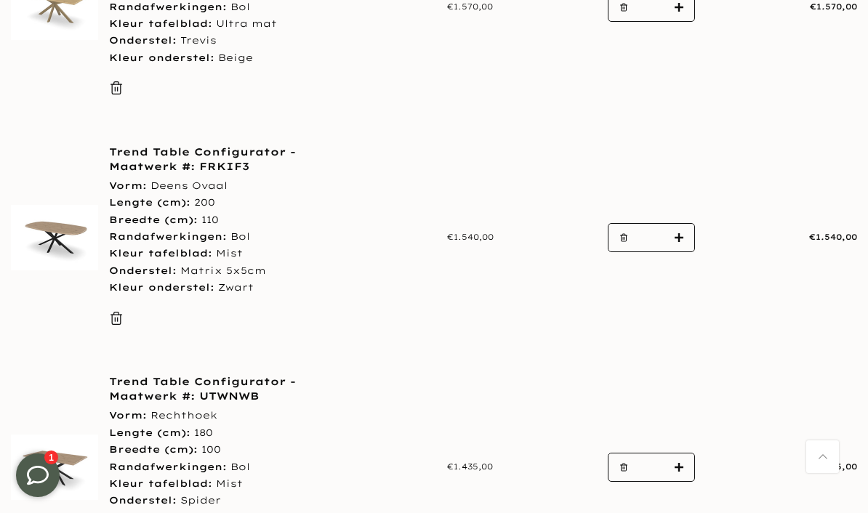
click at [627, 463] on icon "button" at bounding box center [623, 467] width 9 height 9
type input "*"
